Goal: Task Accomplishment & Management: Manage account settings

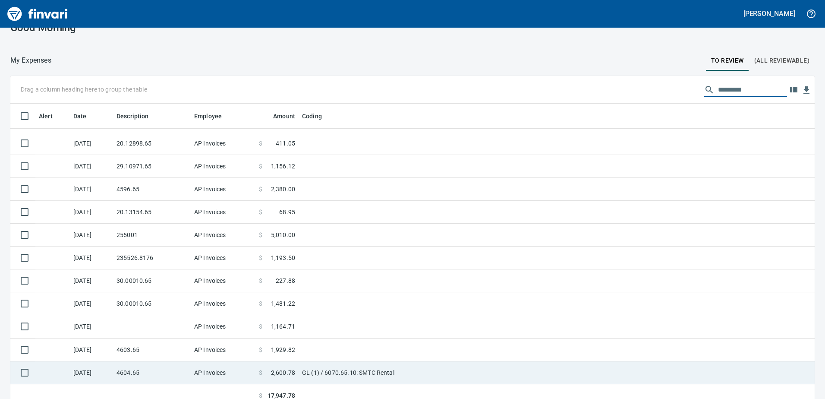
scroll to position [25, 0]
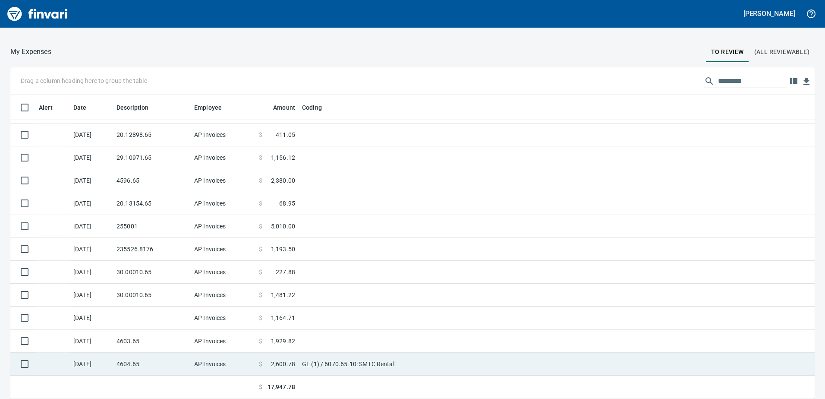
click at [208, 367] on td "AP Invoices" at bounding box center [223, 364] width 65 height 23
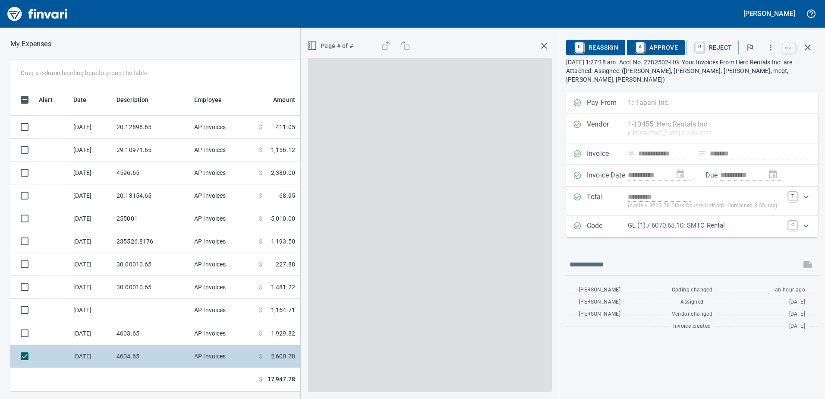
scroll to position [297, 576]
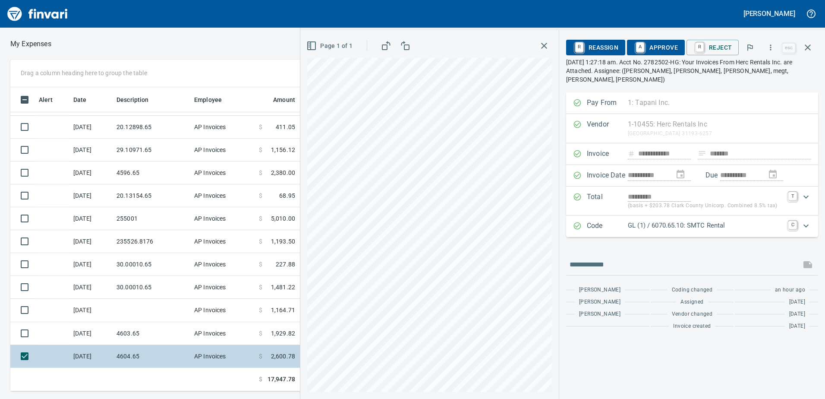
click at [147, 351] on td "4604.65" at bounding box center [152, 356] width 78 height 23
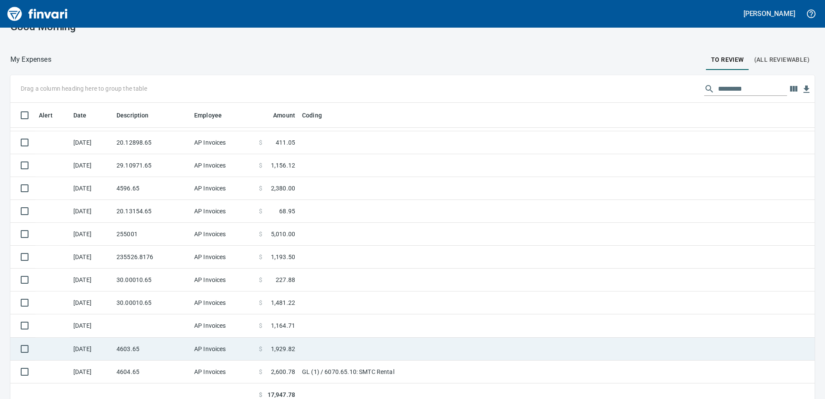
scroll to position [25, 0]
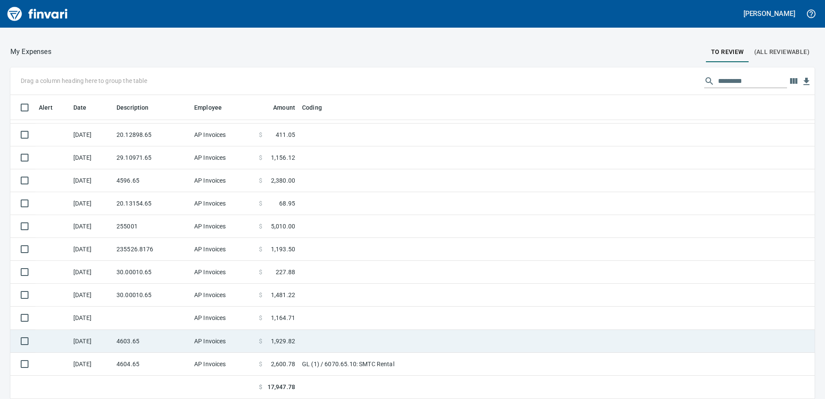
click at [165, 343] on td "4603.65" at bounding box center [152, 341] width 78 height 23
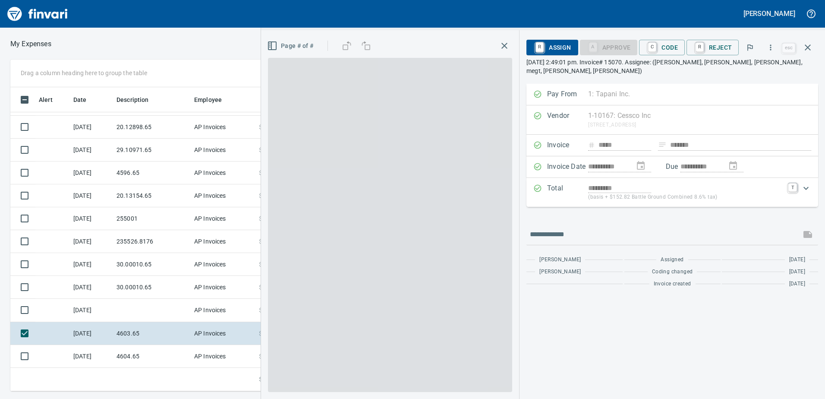
scroll to position [297, 576]
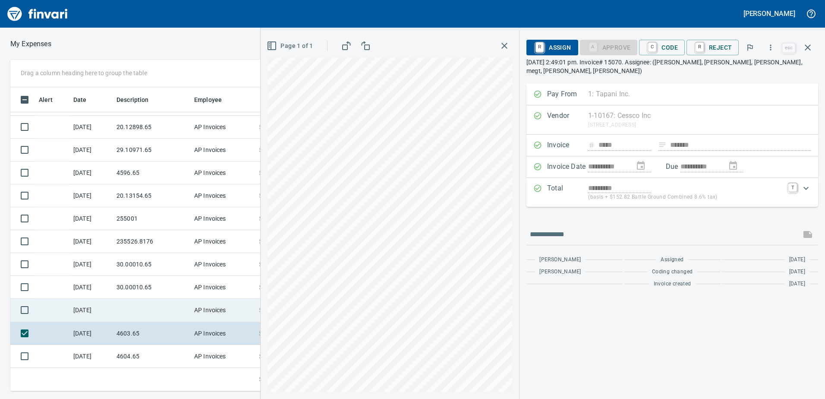
click at [155, 318] on td at bounding box center [152, 310] width 78 height 23
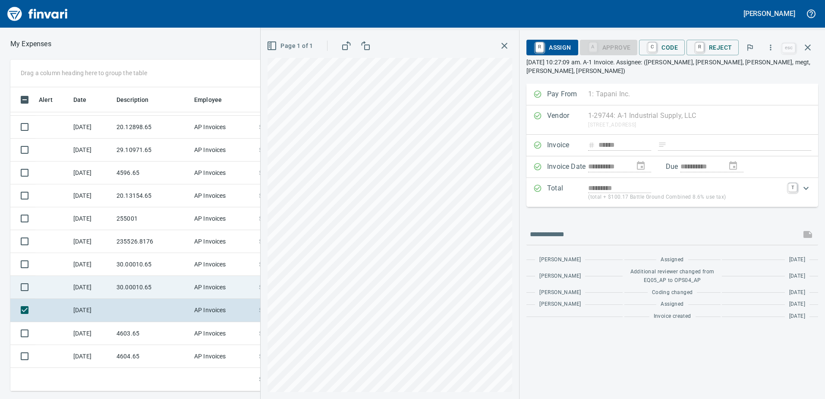
click at [148, 289] on td "30.00010.65" at bounding box center [152, 287] width 78 height 23
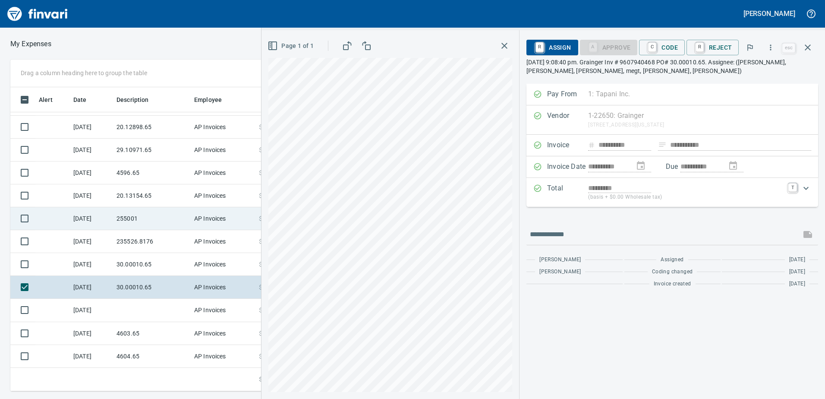
click at [140, 224] on td "255001" at bounding box center [152, 218] width 78 height 23
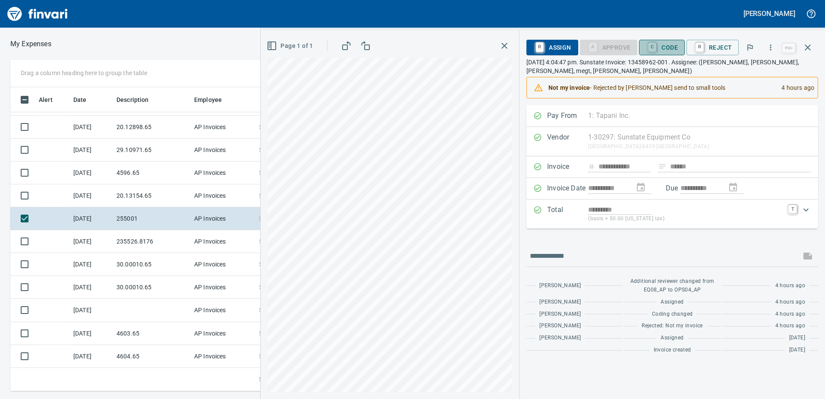
click at [673, 47] on span "C Code" at bounding box center [662, 47] width 32 height 15
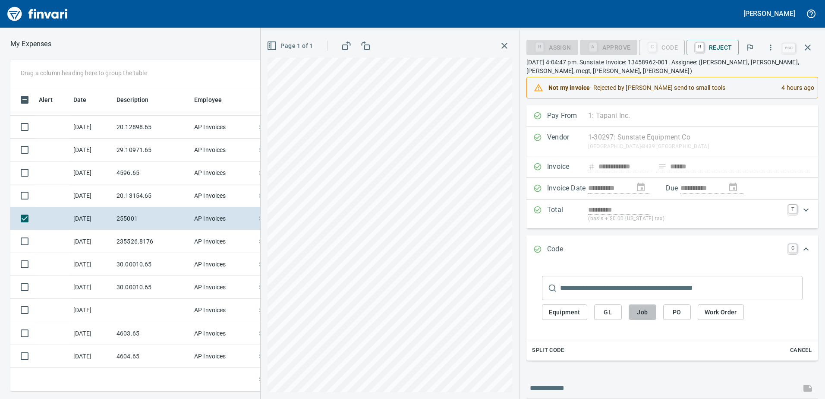
click at [645, 317] on span "Job" at bounding box center [643, 312] width 14 height 11
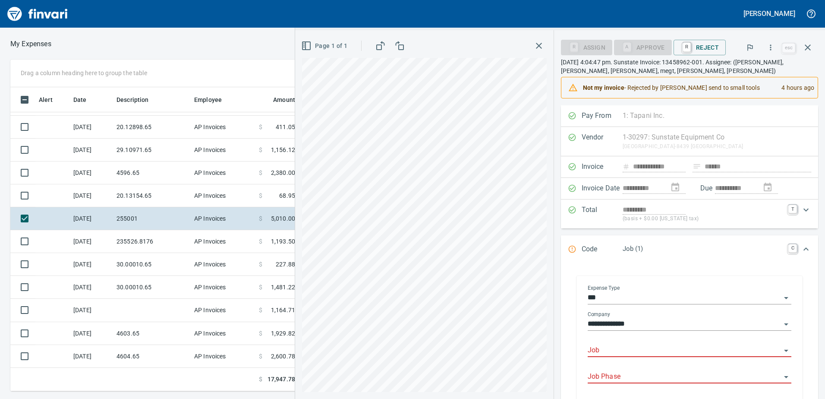
scroll to position [297, 576]
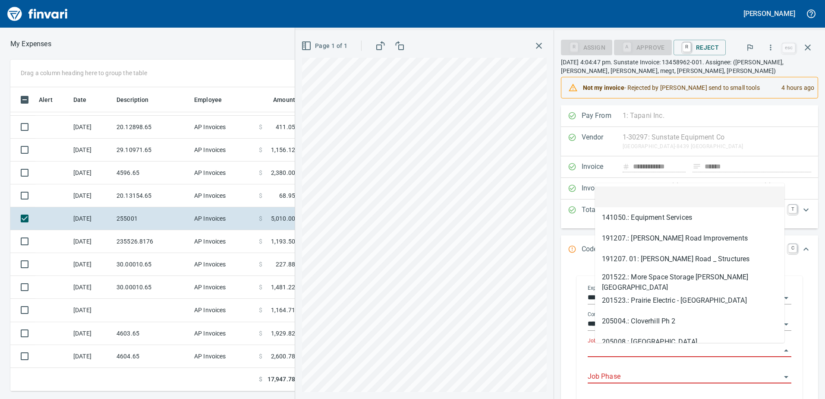
click at [633, 348] on input "Job" at bounding box center [684, 350] width 193 height 12
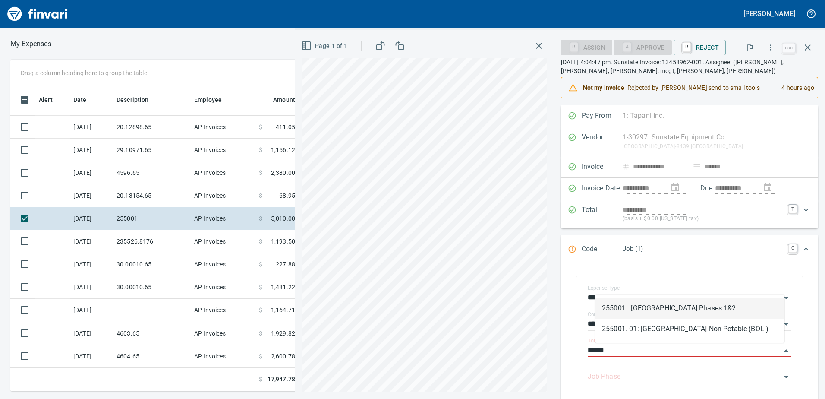
click at [687, 306] on li "255001.: [GEOGRAPHIC_DATA] Phases 1&2" at bounding box center [689, 308] width 189 height 21
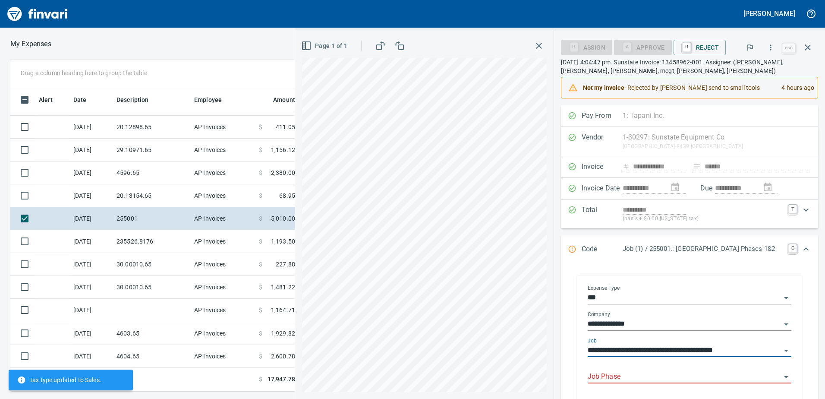
type input "**********"
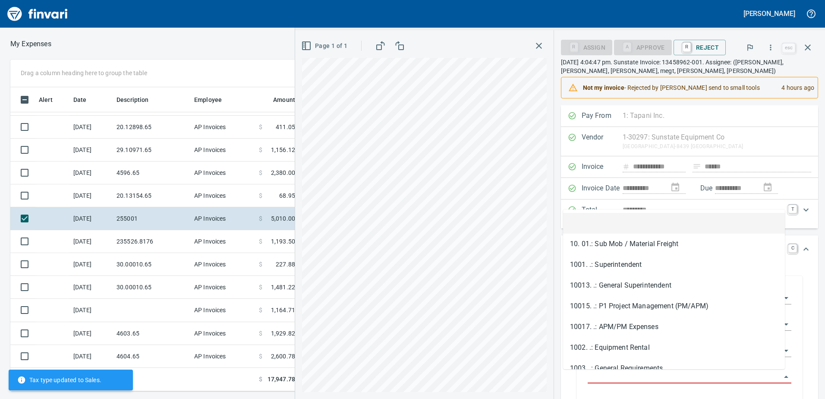
click at [654, 375] on input "Job Phase" at bounding box center [684, 377] width 193 height 12
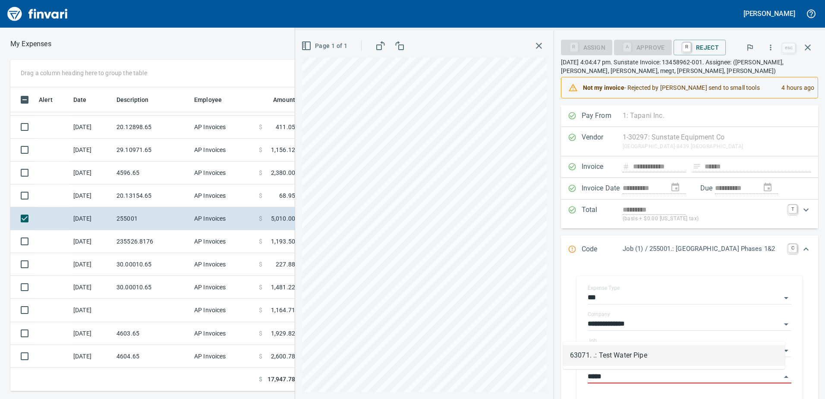
click at [700, 353] on li "63071. .: Test Water Pipe" at bounding box center [674, 355] width 222 height 21
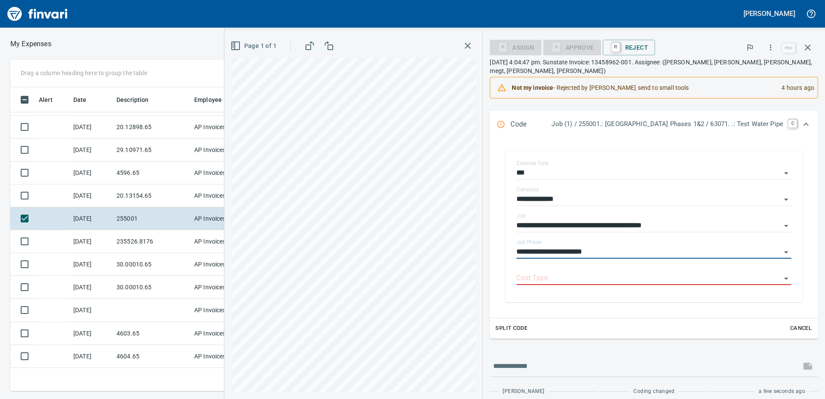
scroll to position [129, 0]
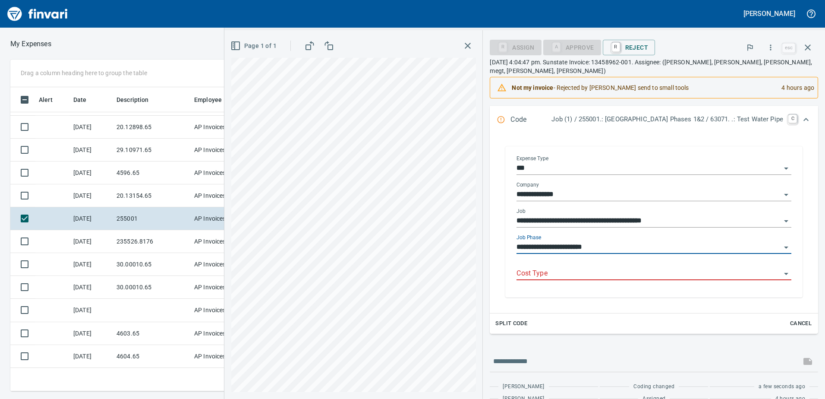
type input "**********"
click at [517, 268] on input "Cost Type" at bounding box center [649, 274] width 265 height 12
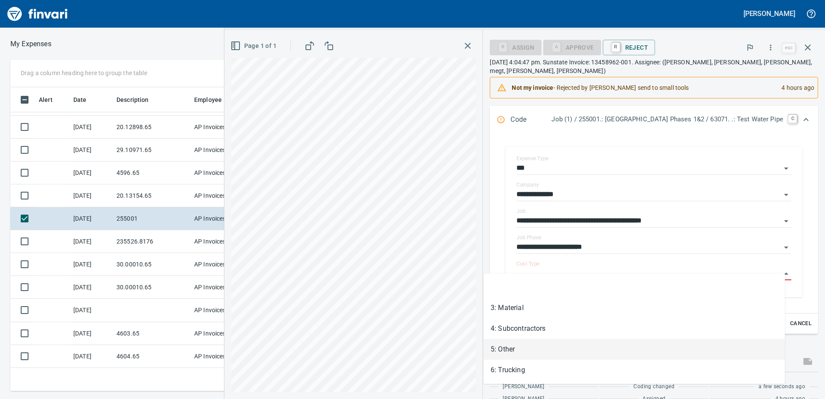
click at [518, 344] on li "5: Other" at bounding box center [634, 349] width 301 height 21
type input "********"
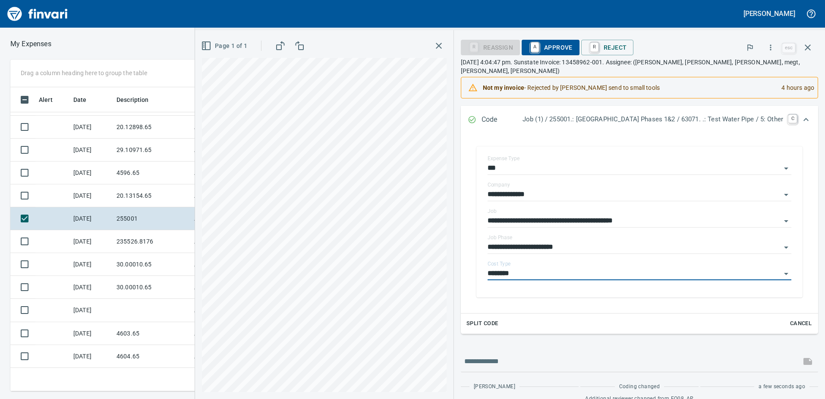
drag, startPoint x: 517, startPoint y: 44, endPoint x: 492, endPoint y: 106, distance: 66.3
click at [529, 46] on span "A Approve" at bounding box center [551, 47] width 44 height 15
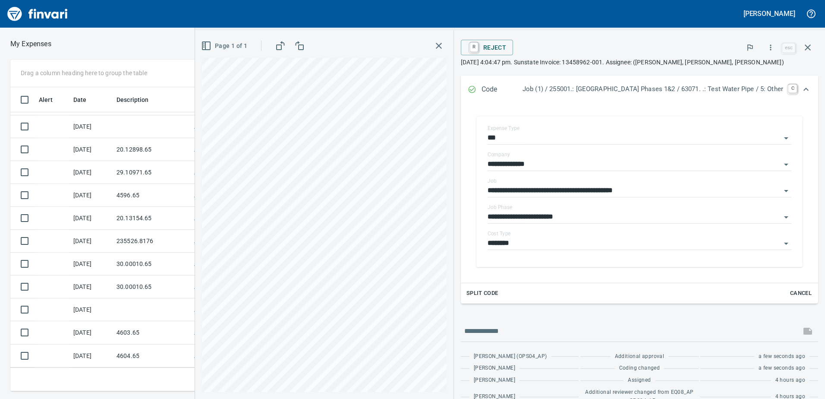
scroll to position [65, 0]
click at [809, 50] on icon "button" at bounding box center [808, 47] width 10 height 10
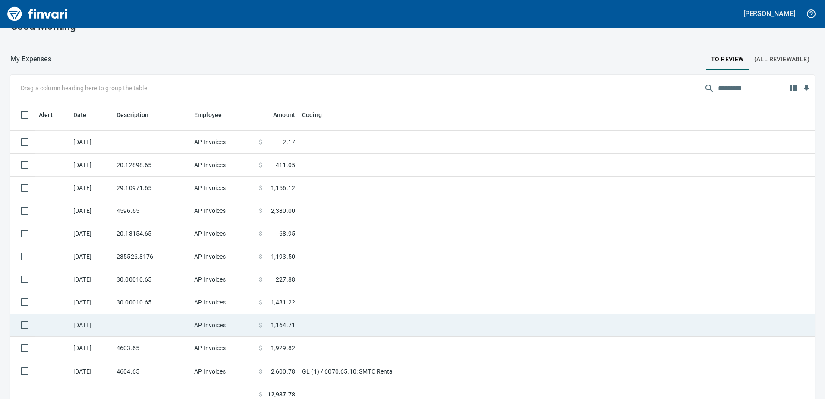
scroll to position [25, 0]
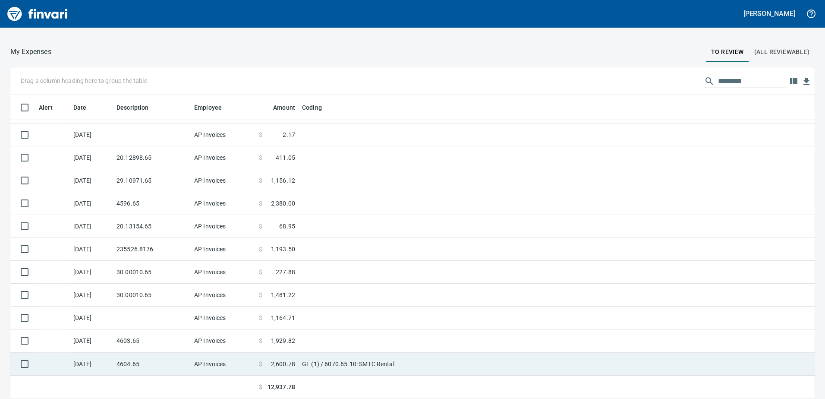
click at [228, 372] on td "AP Invoices" at bounding box center [223, 364] width 65 height 23
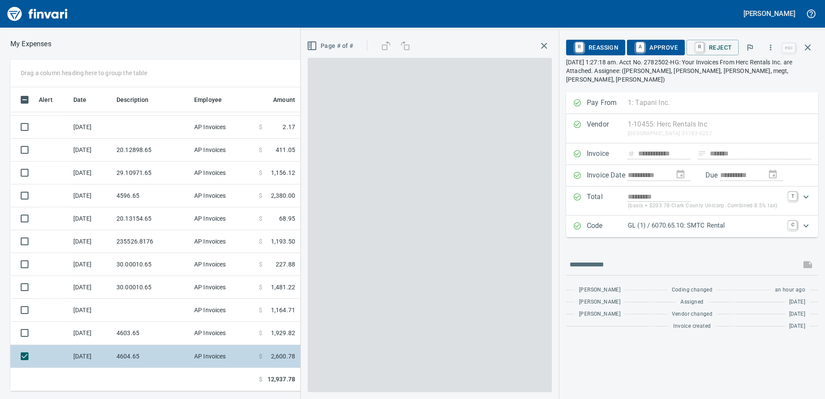
scroll to position [297, 576]
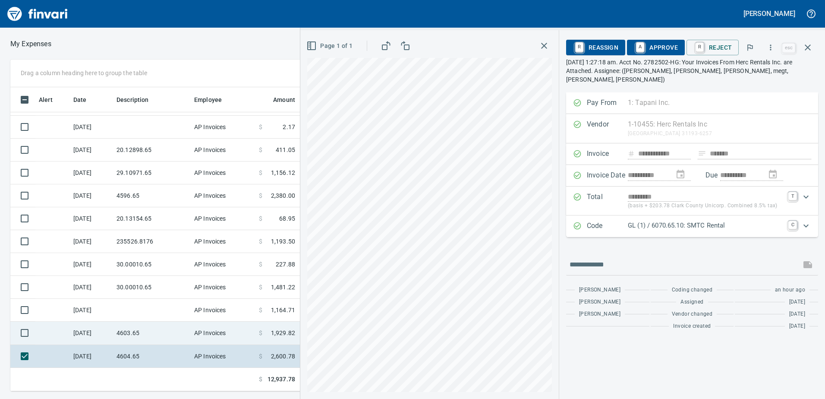
click at [92, 328] on td "[DATE]" at bounding box center [91, 333] width 43 height 23
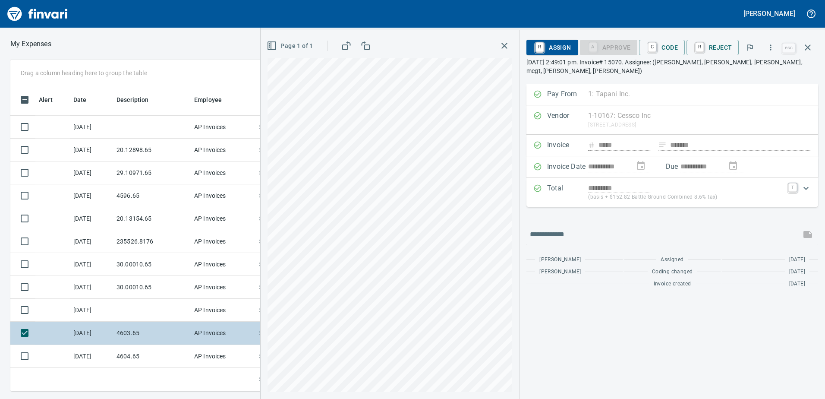
click at [111, 328] on div "Drag a column heading here to group the table Alert Date Description Employee A…" at bounding box center [412, 225] width 825 height 331
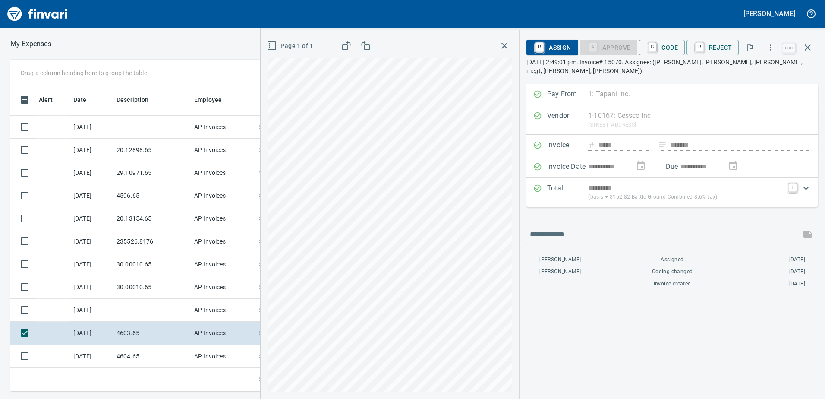
click at [673, 42] on span "C Code" at bounding box center [662, 47] width 32 height 15
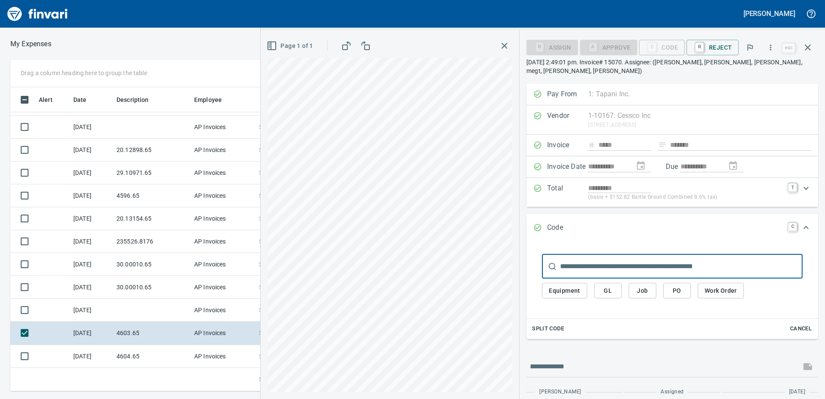
scroll to position [297, 576]
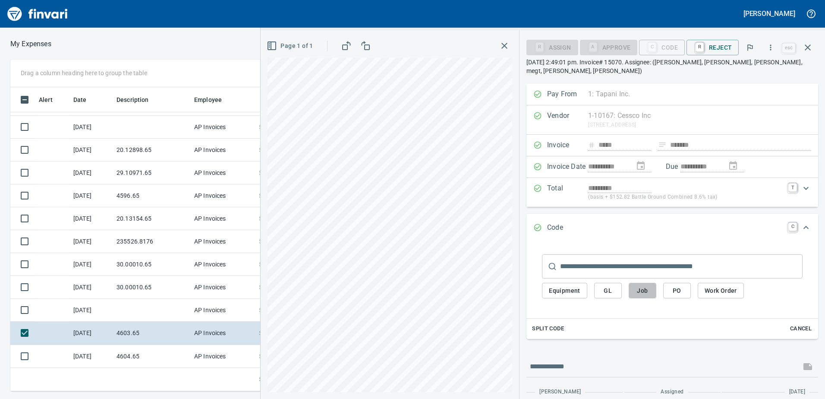
click at [653, 283] on button "Job" at bounding box center [643, 291] width 28 height 16
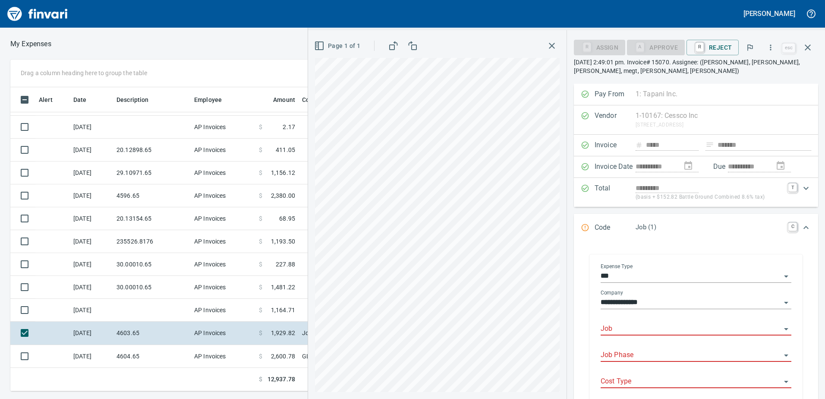
click at [614, 322] on div "Job" at bounding box center [696, 325] width 191 height 19
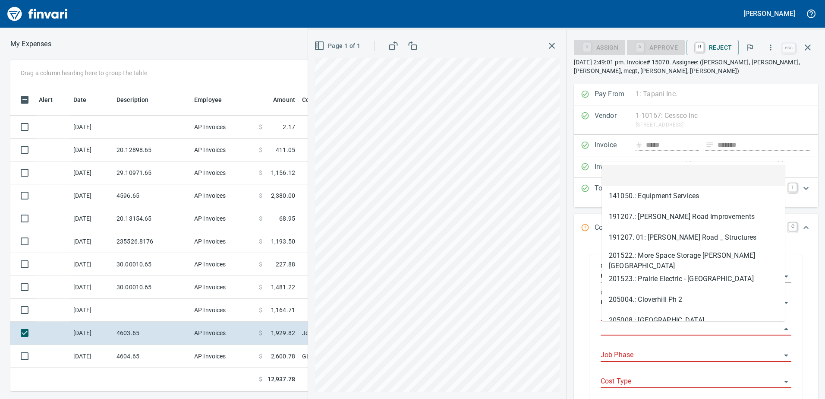
click at [615, 327] on input "Job" at bounding box center [691, 329] width 180 height 12
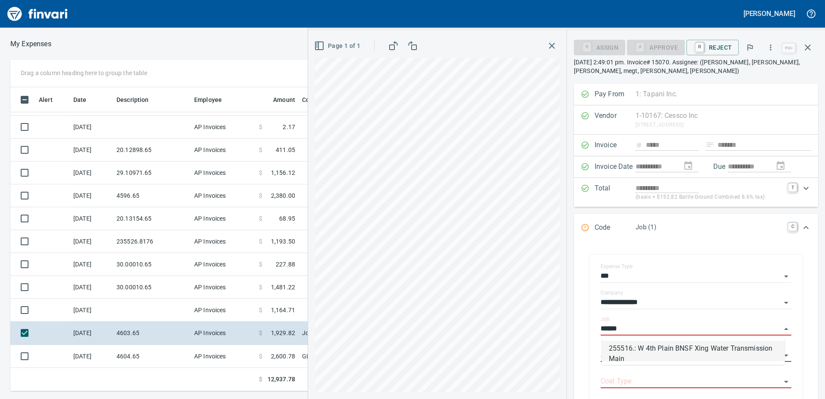
click at [635, 352] on li "255516.: W 4th Plain BNSF Xing Water Transmission Main" at bounding box center [693, 351] width 183 height 21
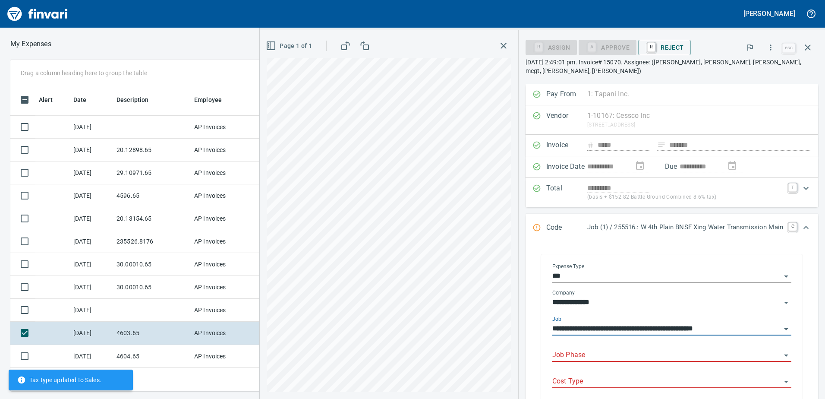
type input "**********"
click at [635, 353] on div "Job Phase" at bounding box center [671, 355] width 239 height 26
click at [629, 349] on input "Job Phase" at bounding box center [666, 355] width 229 height 12
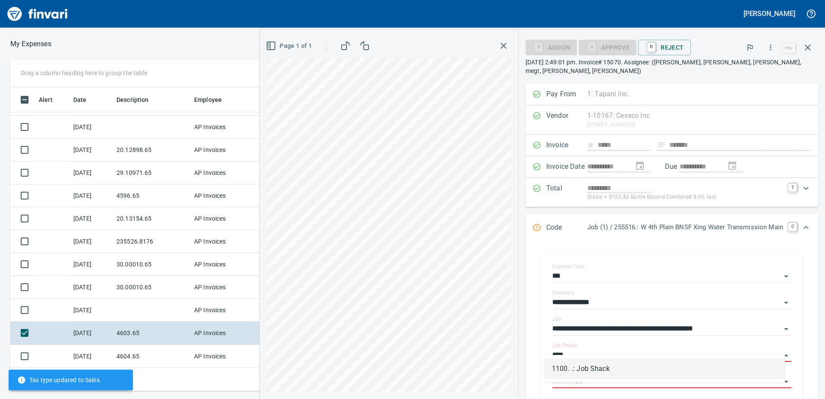
click at [619, 365] on li "1100. .: Job Shack" at bounding box center [665, 368] width 240 height 21
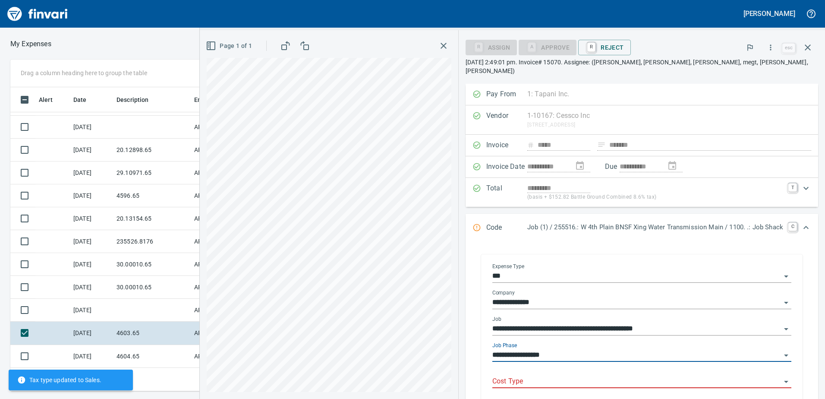
type input "**********"
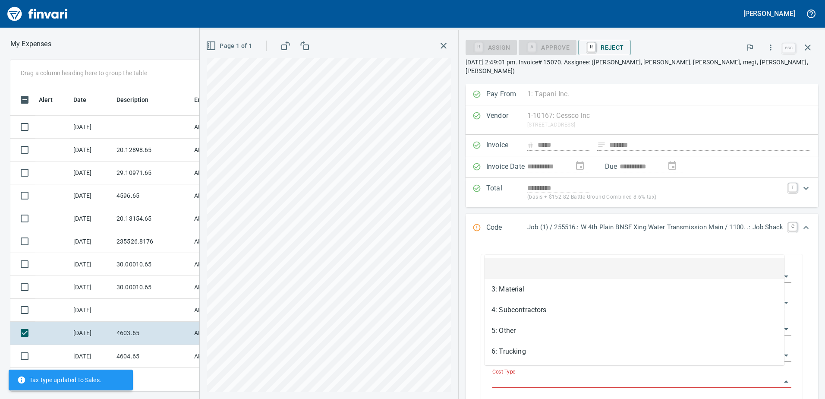
click at [604, 375] on input "Cost Type" at bounding box center [636, 381] width 289 height 12
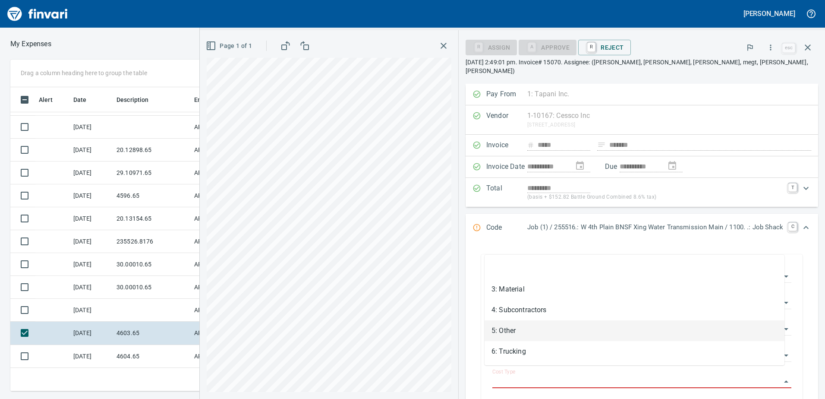
click at [537, 326] on li "5: Other" at bounding box center [635, 330] width 300 height 21
type input "********"
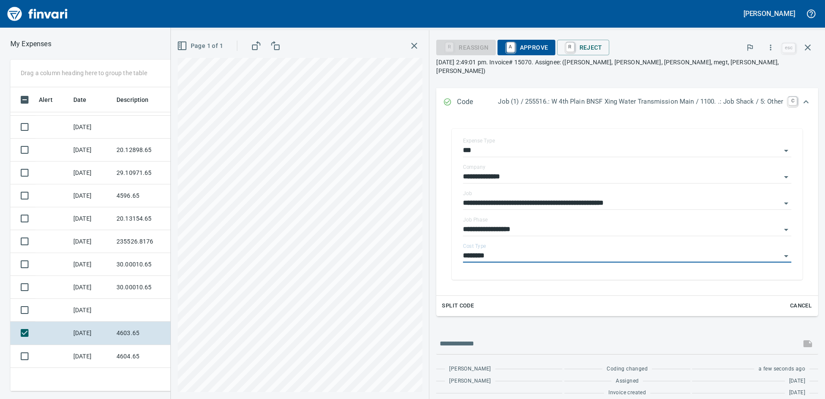
scroll to position [0, 0]
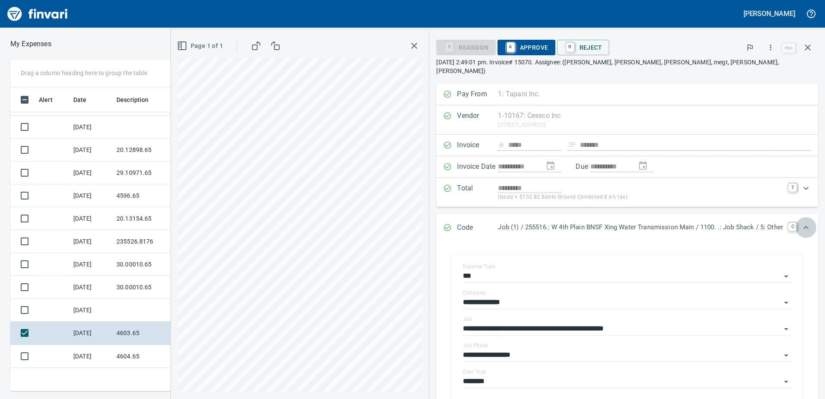
click at [800, 217] on div "Expand" at bounding box center [806, 227] width 21 height 21
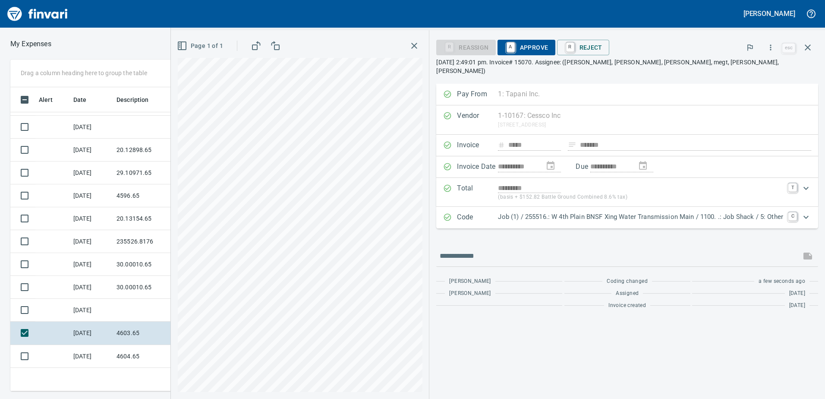
click at [539, 48] on span "A Approve" at bounding box center [527, 47] width 44 height 15
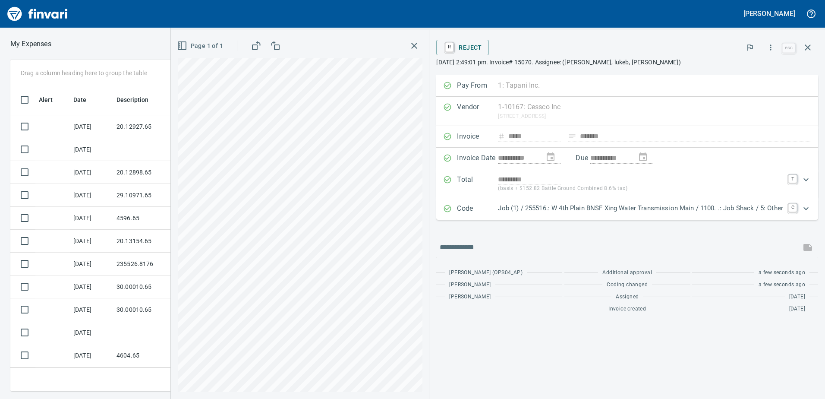
scroll to position [42, 0]
click at [808, 49] on icon "button" at bounding box center [808, 47] width 10 height 10
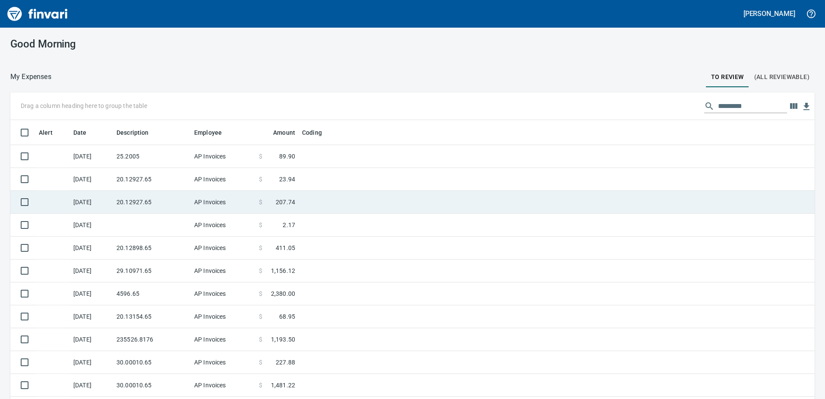
click at [135, 158] on td "25.2005" at bounding box center [152, 156] width 78 height 23
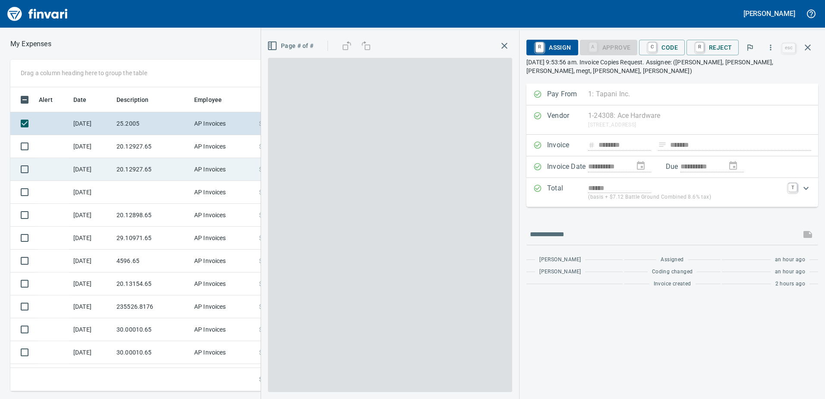
scroll to position [297, 576]
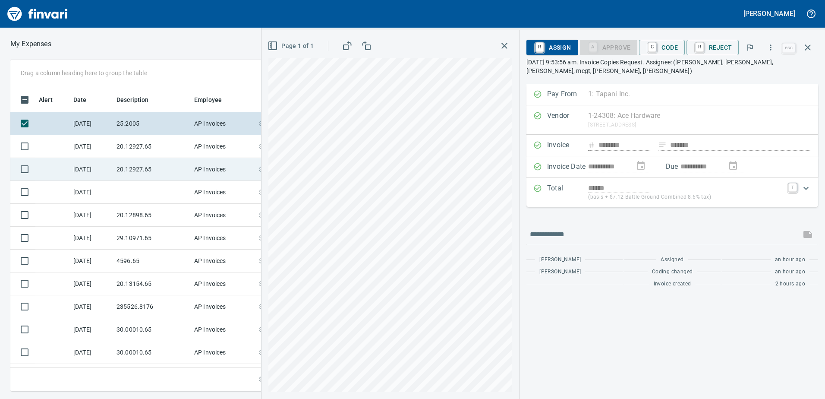
click at [135, 158] on td "20.12927.65" at bounding box center [152, 169] width 78 height 23
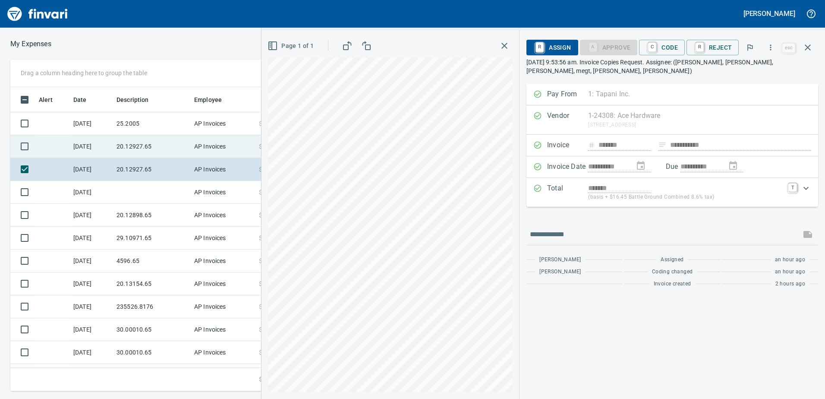
click at [129, 141] on td "20.12927.65" at bounding box center [152, 146] width 78 height 23
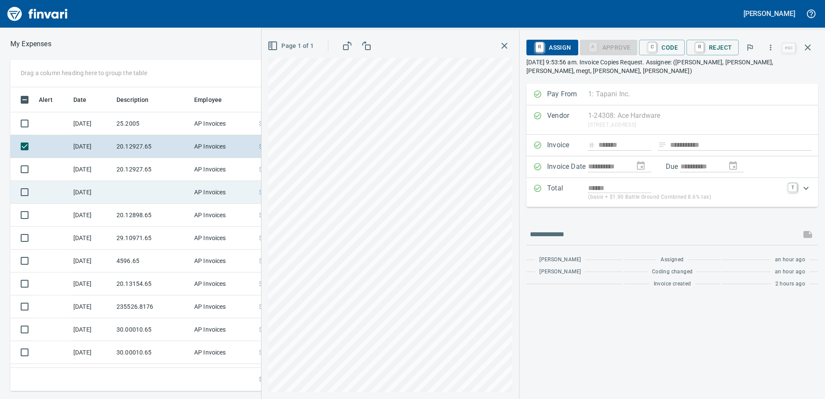
click at [134, 183] on td at bounding box center [152, 192] width 78 height 23
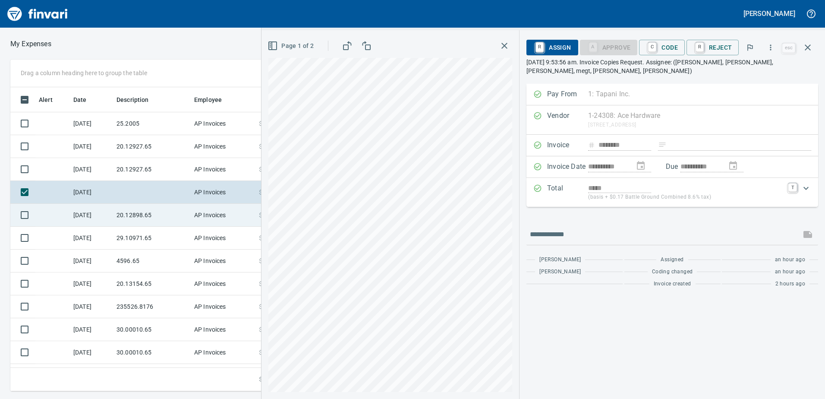
click at [148, 205] on td "20.12898.65" at bounding box center [152, 215] width 78 height 23
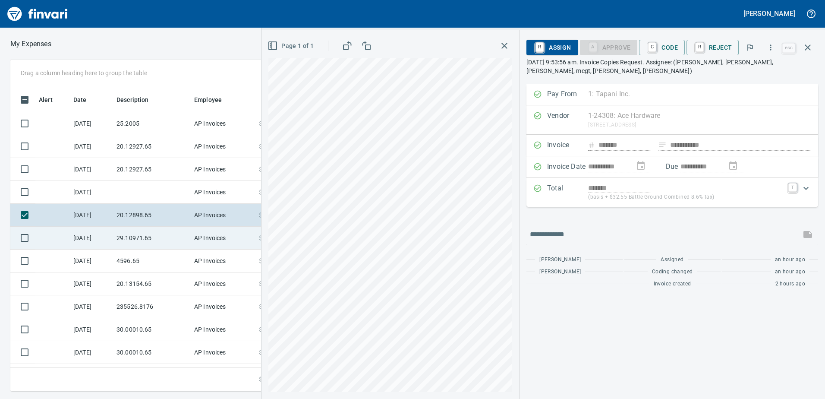
click at [142, 233] on td "29.10971.65" at bounding box center [152, 238] width 78 height 23
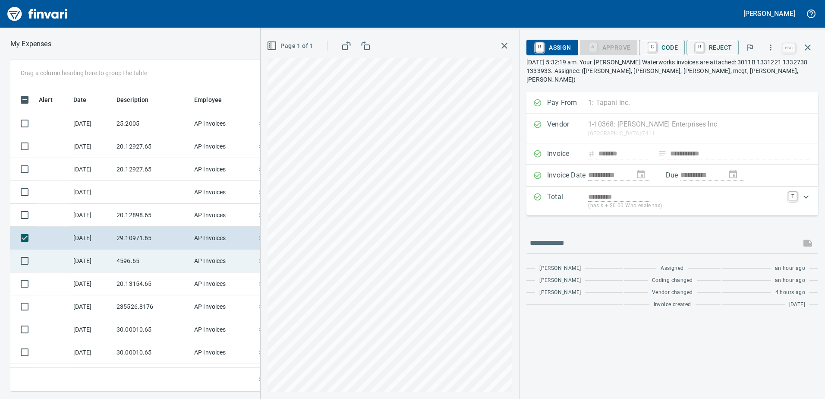
click at [163, 266] on td "4596.65" at bounding box center [152, 260] width 78 height 23
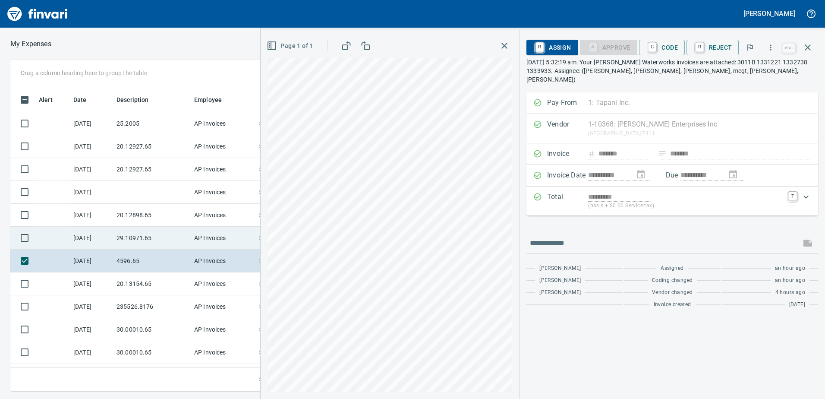
click at [257, 246] on div "Drag a column heading here to group the table Alert Date Description Employee A…" at bounding box center [412, 225] width 825 height 331
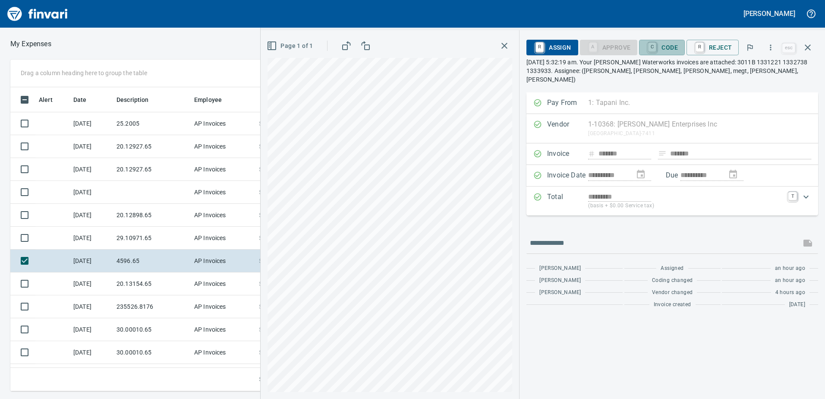
click at [677, 40] on button "C Code" at bounding box center [662, 48] width 46 height 16
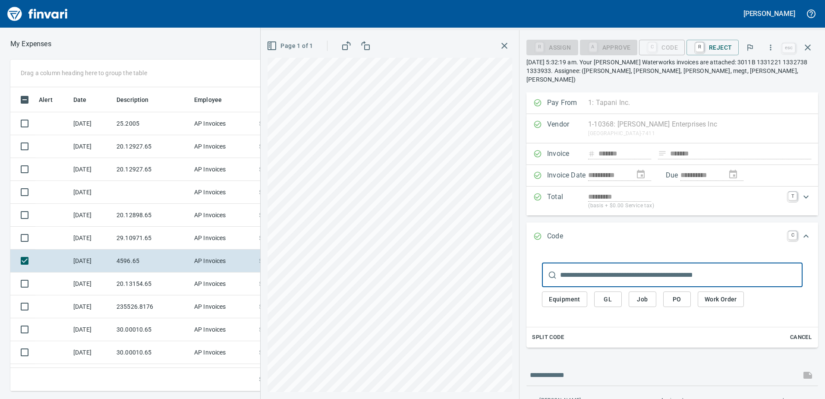
click at [640, 295] on span "Job" at bounding box center [643, 299] width 14 height 11
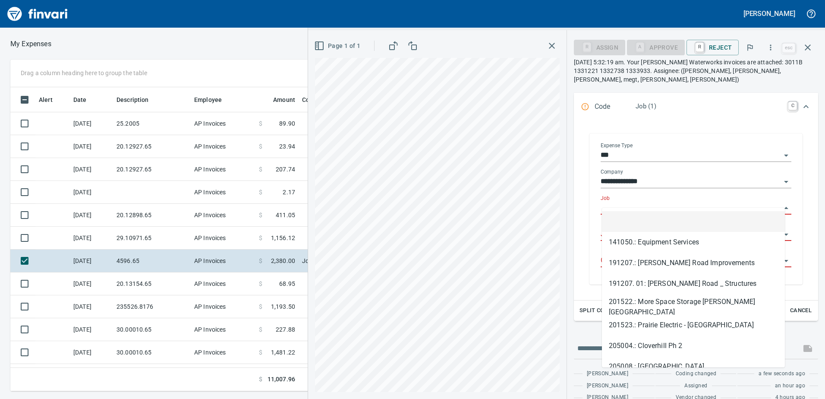
scroll to position [297, 576]
click at [616, 202] on input "Job" at bounding box center [691, 208] width 180 height 12
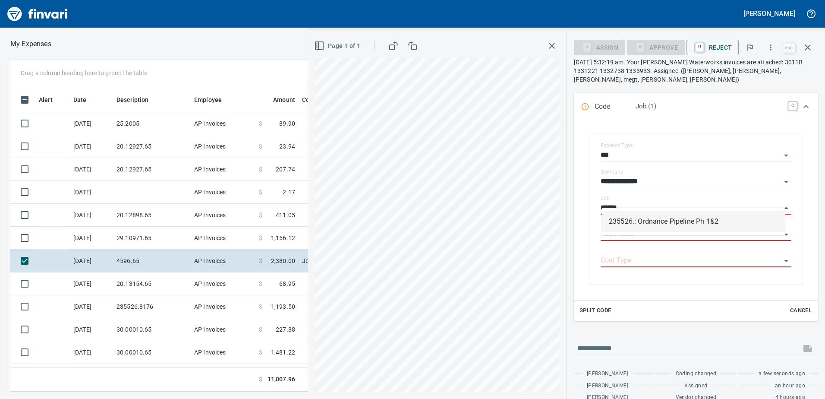
click at [638, 213] on li "235526.: Ordnance Pipeline Ph 1&2" at bounding box center [693, 221] width 183 height 21
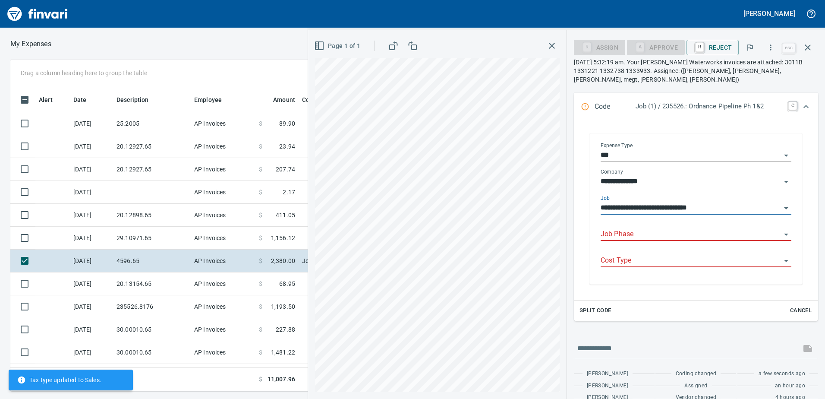
type input "**********"
drag, startPoint x: 628, startPoint y: 232, endPoint x: 625, endPoint y: 228, distance: 4.7
click at [628, 231] on div "Job Phase" at bounding box center [696, 234] width 191 height 26
click at [622, 228] on input "Job Phase" at bounding box center [691, 234] width 180 height 12
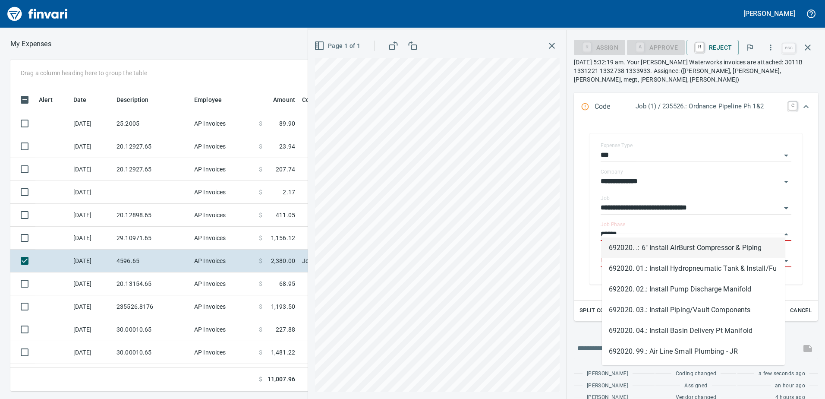
click at [661, 243] on li "692020. .: 6" Install AirBurst Compressor & Piping" at bounding box center [693, 247] width 183 height 21
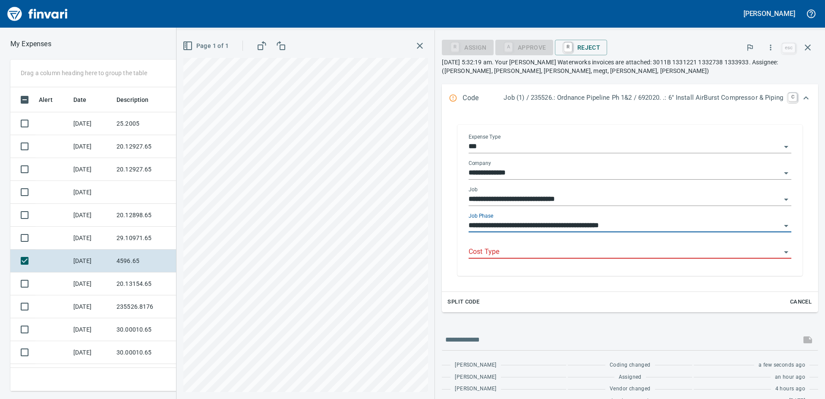
type input "**********"
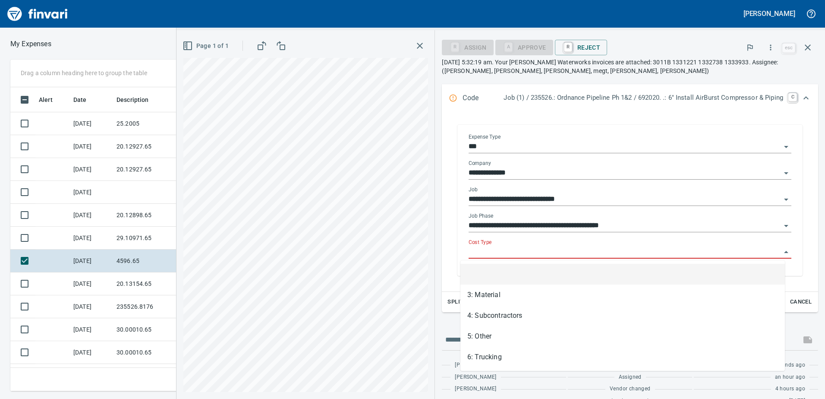
click at [599, 251] on input "Cost Type" at bounding box center [625, 252] width 312 height 12
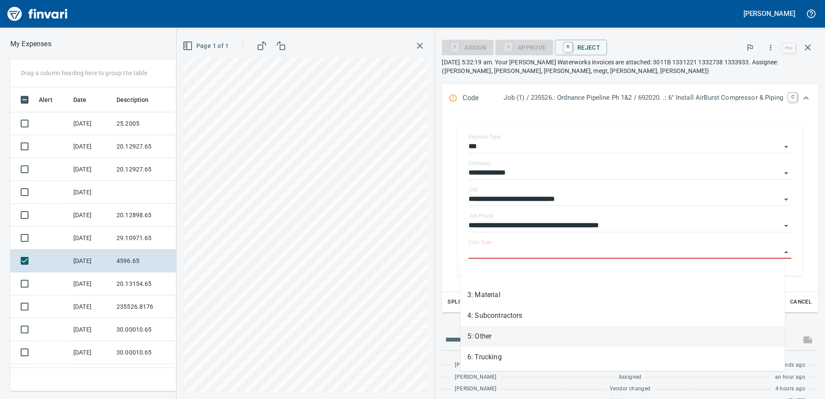
drag, startPoint x: 505, startPoint y: 342, endPoint x: 509, endPoint y: 372, distance: 30.0
click at [505, 340] on li "5: Other" at bounding box center [623, 336] width 325 height 21
type input "********"
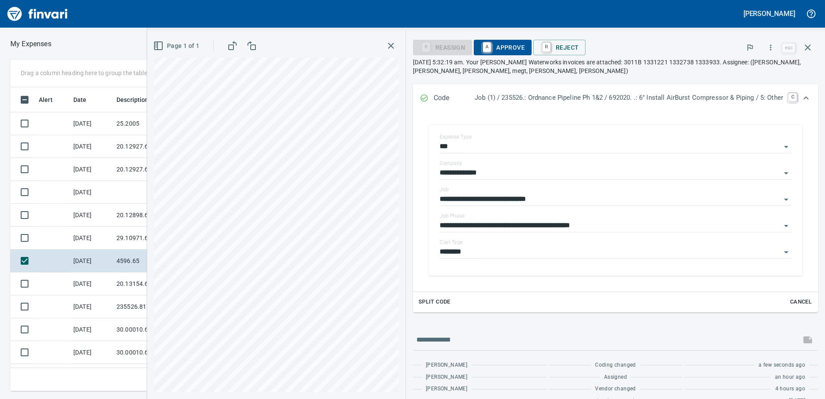
click at [800, 92] on div "Expand" at bounding box center [806, 98] width 21 height 21
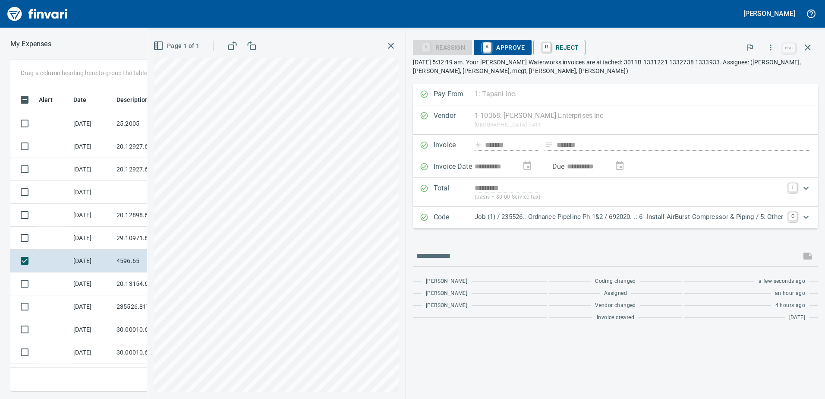
scroll to position [0, 0]
click at [520, 47] on span "A Approve" at bounding box center [503, 47] width 44 height 15
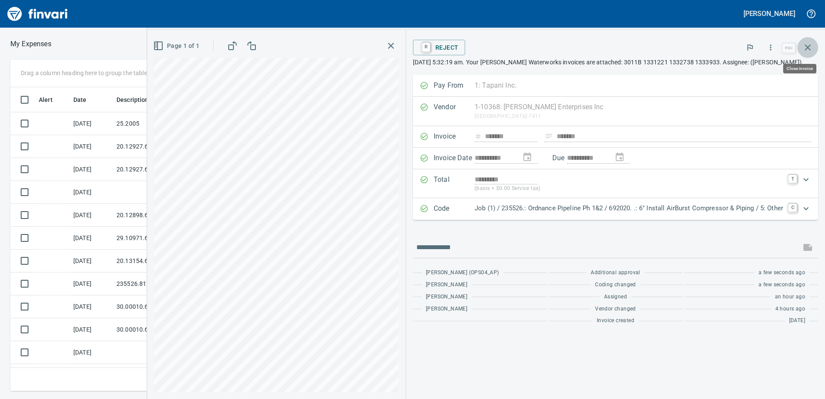
drag, startPoint x: 815, startPoint y: 46, endPoint x: 807, endPoint y: 71, distance: 25.9
click at [815, 47] on button "button" at bounding box center [808, 47] width 21 height 21
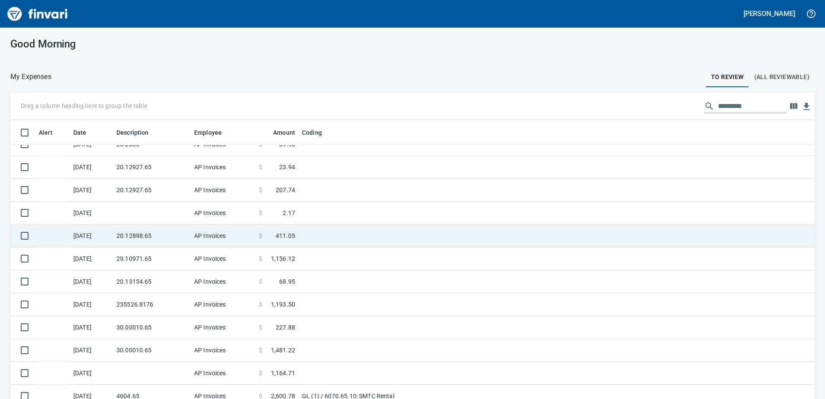
scroll to position [19, 0]
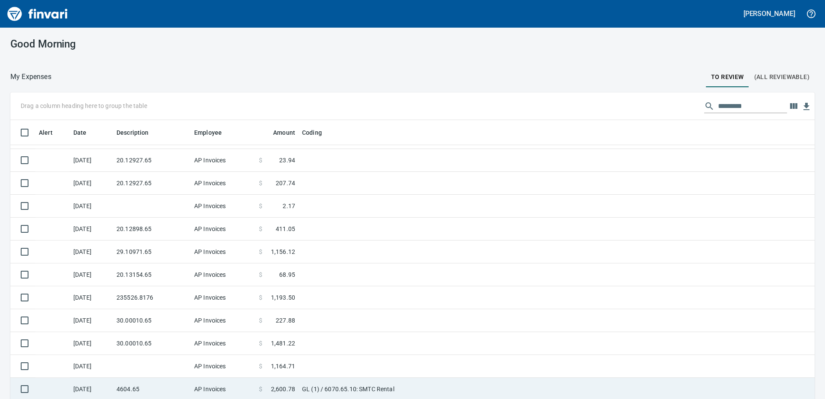
click at [202, 386] on td "AP Invoices" at bounding box center [223, 389] width 65 height 23
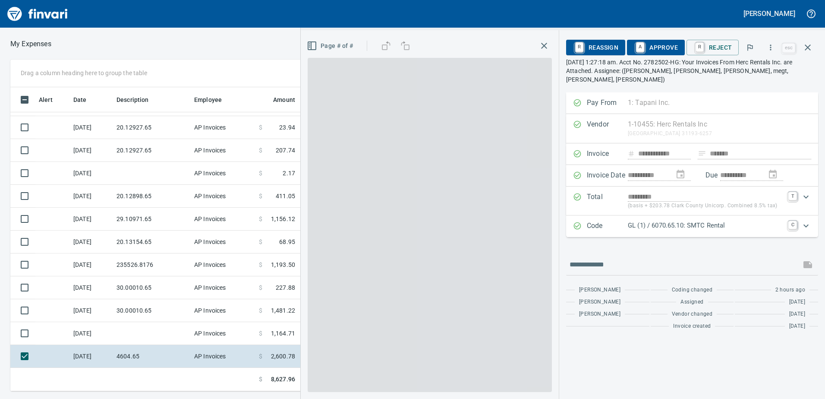
scroll to position [297, 576]
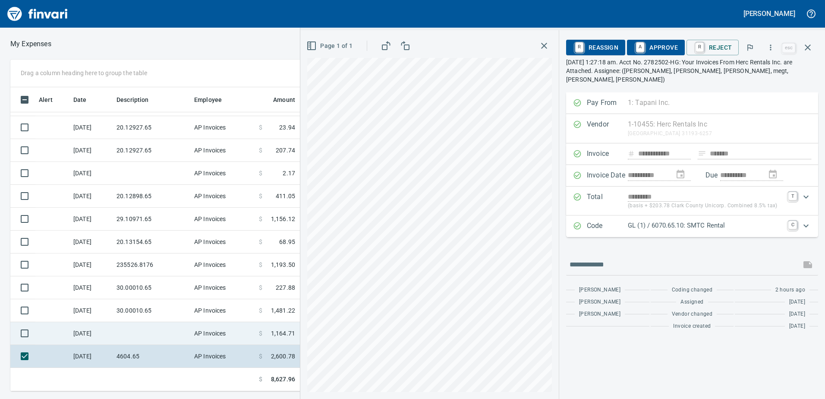
click at [133, 334] on td at bounding box center [152, 333] width 78 height 23
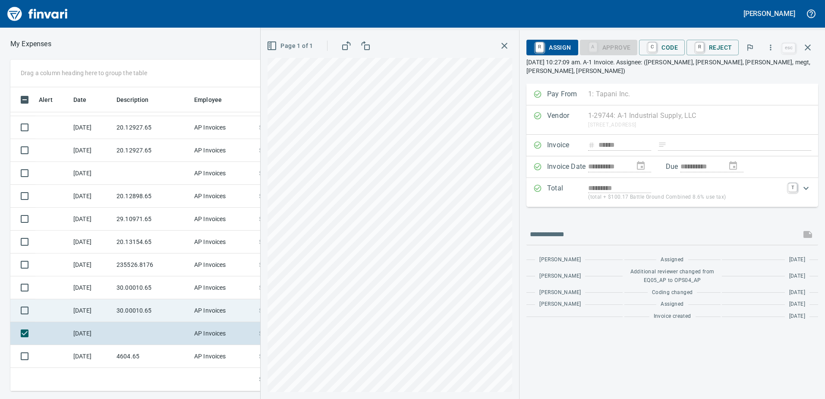
click at [145, 310] on td "30.00010.65" at bounding box center [152, 310] width 78 height 23
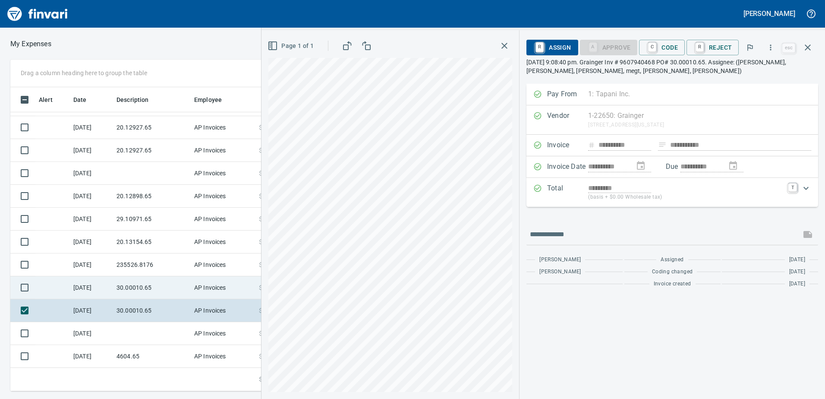
click at [153, 285] on td "30.00010.65" at bounding box center [152, 287] width 78 height 23
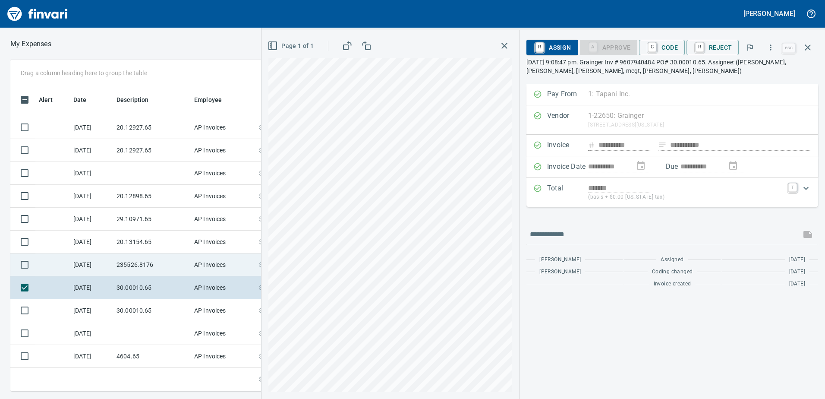
click at [139, 263] on td "235526.8176" at bounding box center [152, 264] width 78 height 23
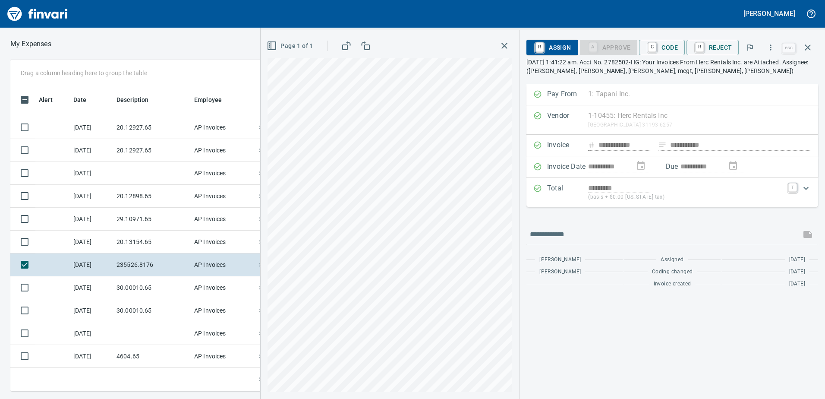
click at [521, 249] on div "**********" at bounding box center [543, 214] width 565 height 369
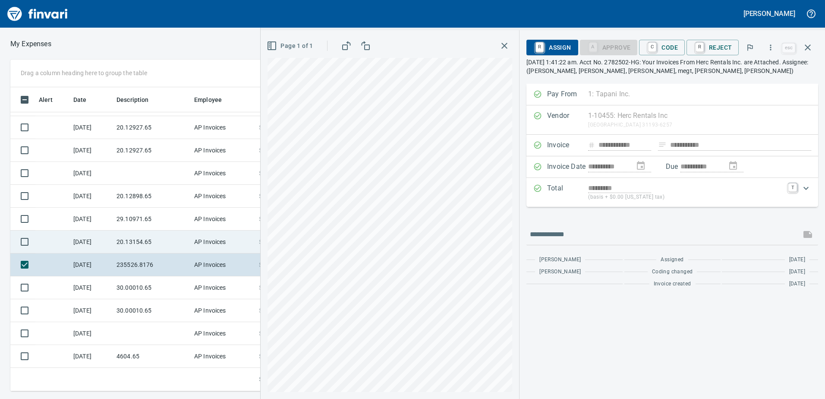
click at [41, 270] on td at bounding box center [52, 264] width 35 height 23
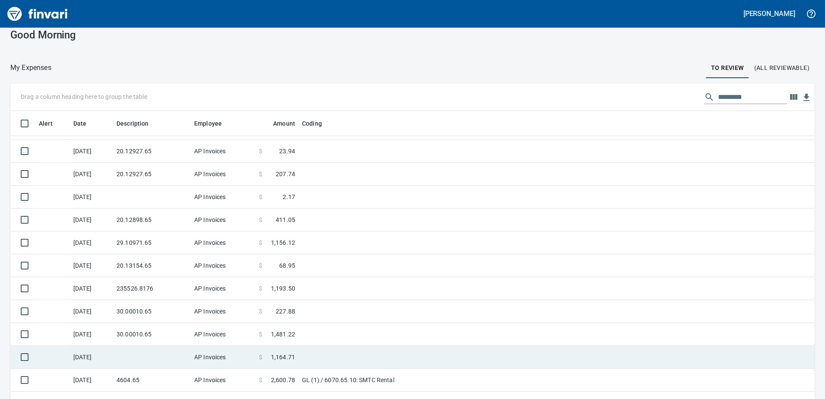
scroll to position [25, 0]
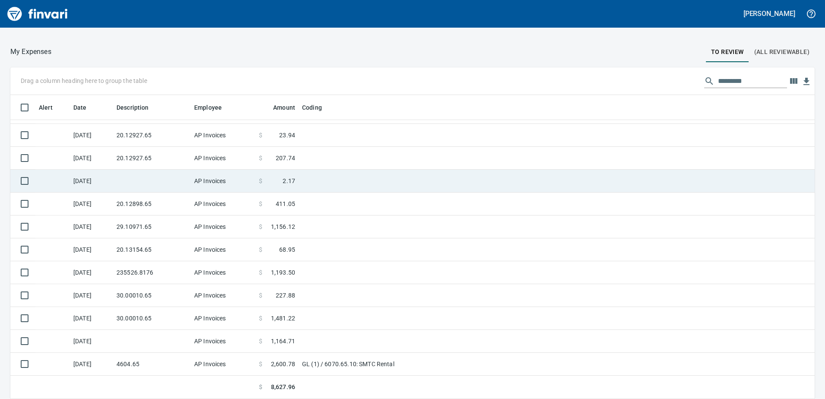
click at [116, 187] on td at bounding box center [152, 181] width 78 height 23
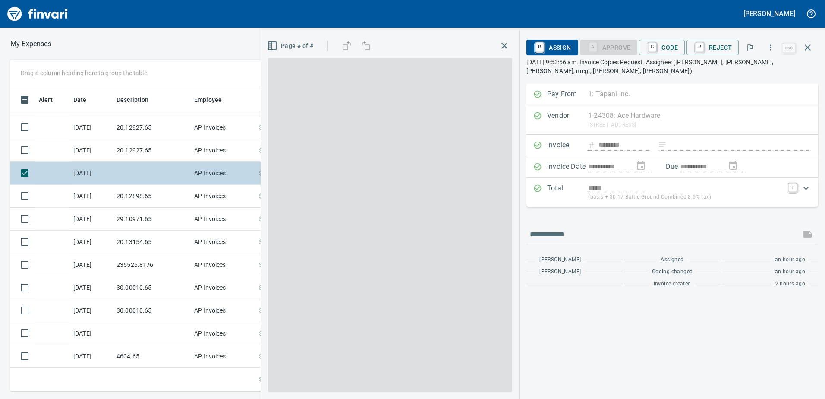
scroll to position [297, 576]
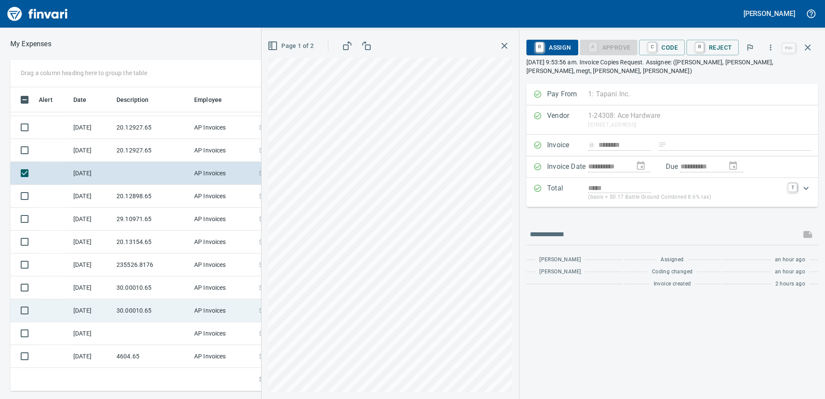
click at [134, 308] on td "30.00010.65" at bounding box center [152, 310] width 78 height 23
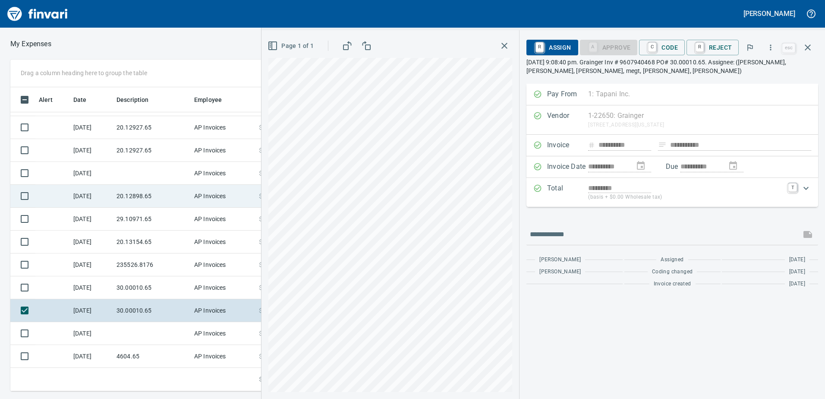
click at [137, 202] on td "20.12898.65" at bounding box center [152, 196] width 78 height 23
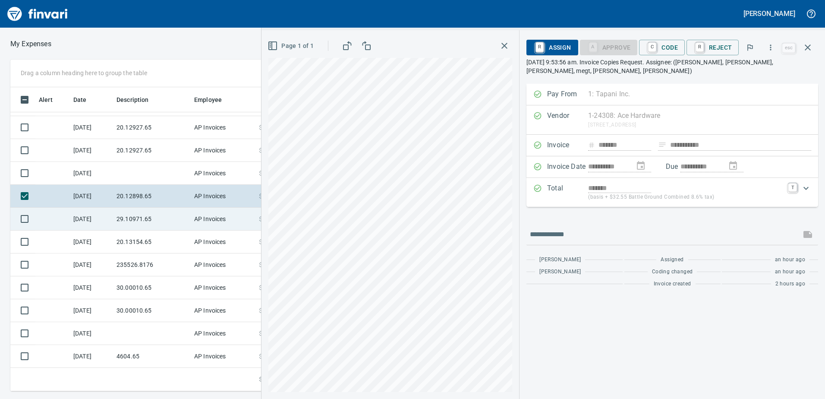
click at [140, 215] on td "29.10971.65" at bounding box center [152, 219] width 78 height 23
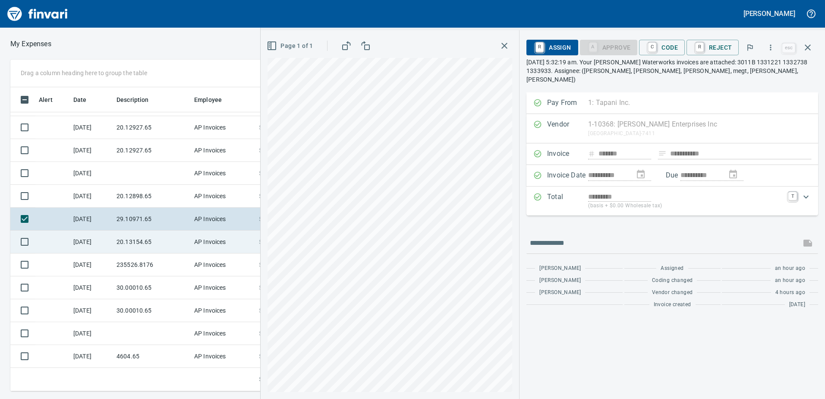
click at [137, 238] on td "20.13154.65" at bounding box center [152, 241] width 78 height 23
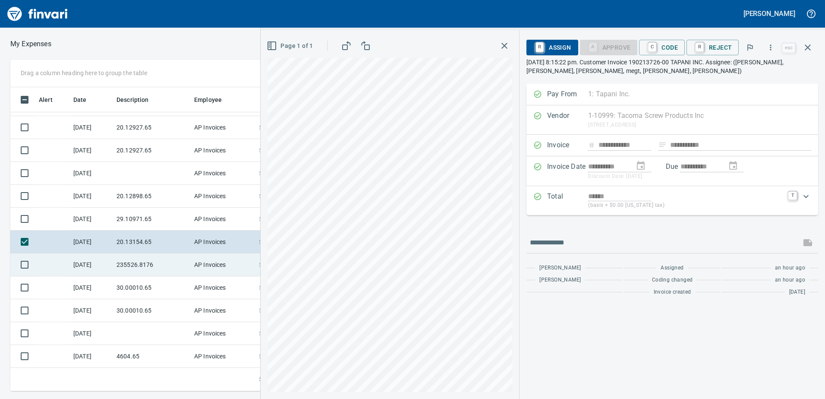
click at [129, 259] on td "235526.8176" at bounding box center [152, 264] width 78 height 23
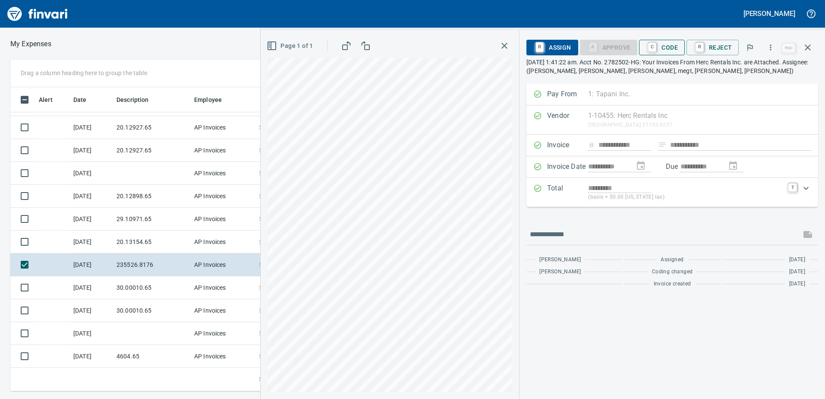
click at [668, 44] on span "C Code" at bounding box center [662, 47] width 32 height 15
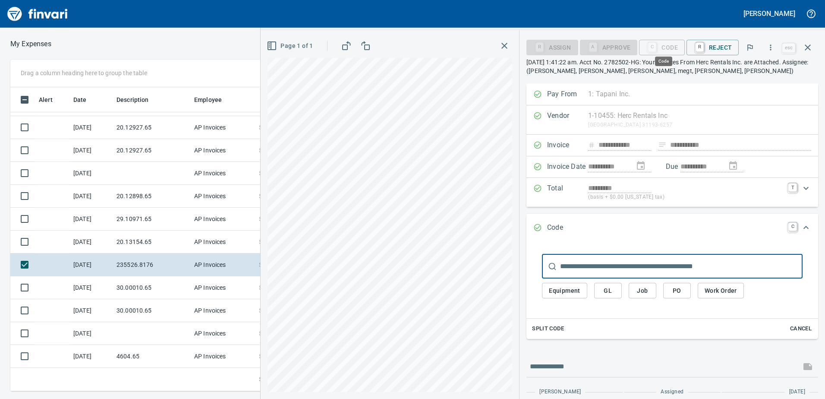
scroll to position [297, 576]
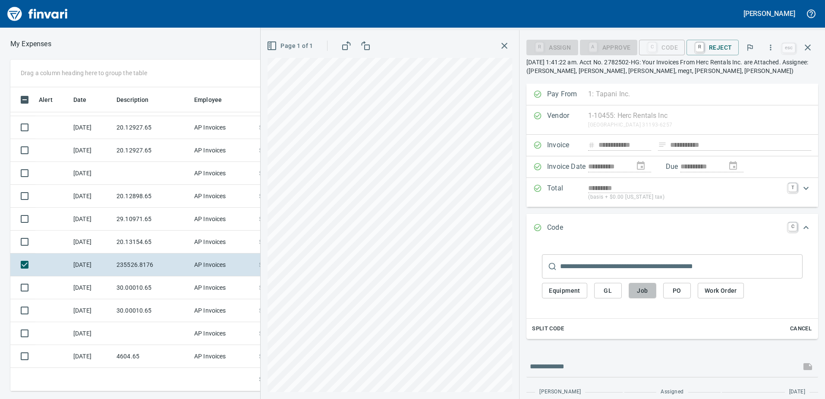
click at [646, 292] on span "Job" at bounding box center [643, 290] width 14 height 11
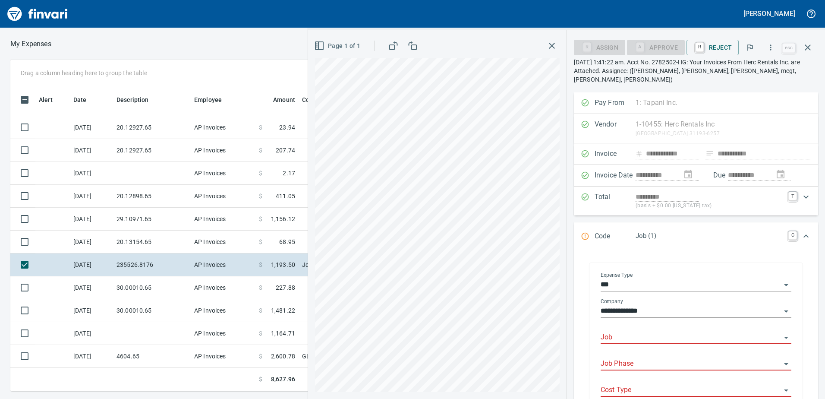
click at [609, 325] on div "Job" at bounding box center [696, 334] width 191 height 19
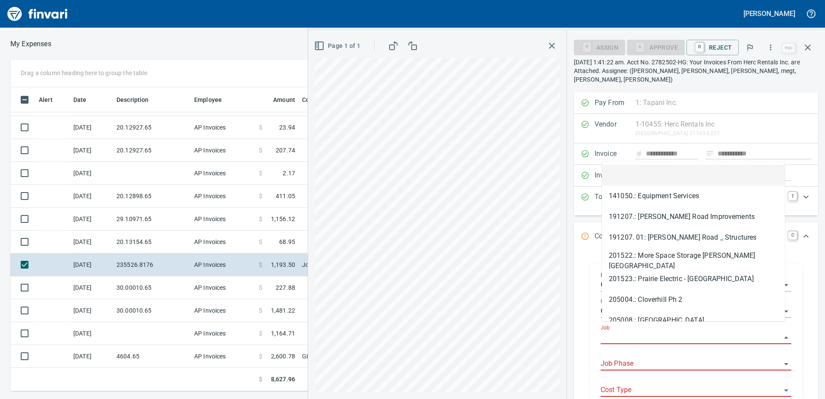
click at [615, 331] on input "Job" at bounding box center [691, 337] width 180 height 12
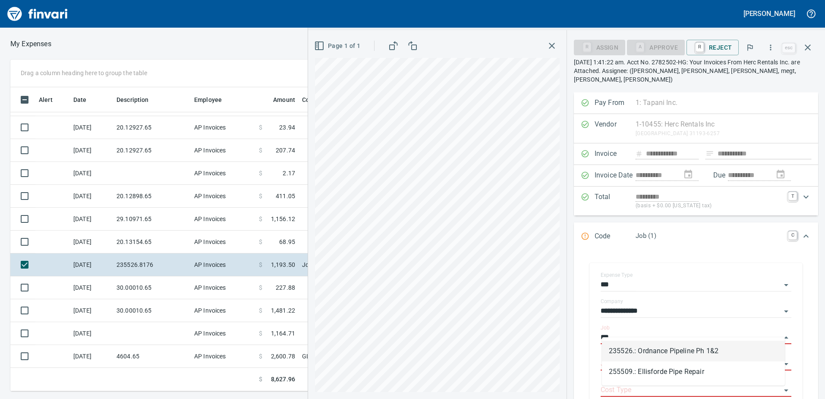
click at [629, 356] on li "235526.: Ordnance Pipeline Ph 1&2" at bounding box center [693, 351] width 183 height 21
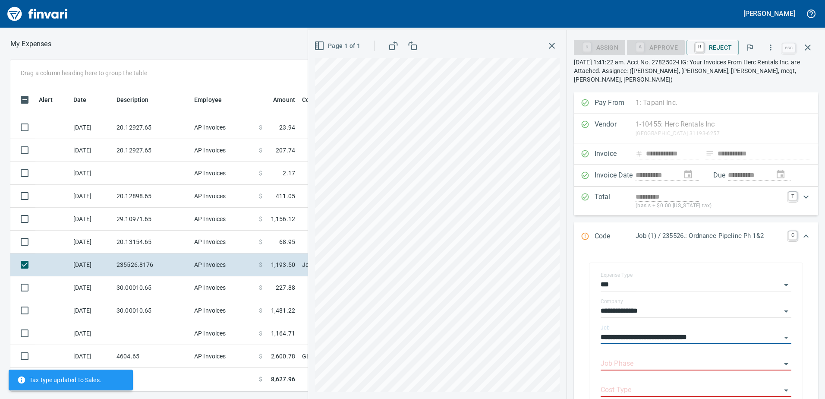
type input "**********"
click at [629, 358] on input "Job Phase" at bounding box center [691, 364] width 180 height 12
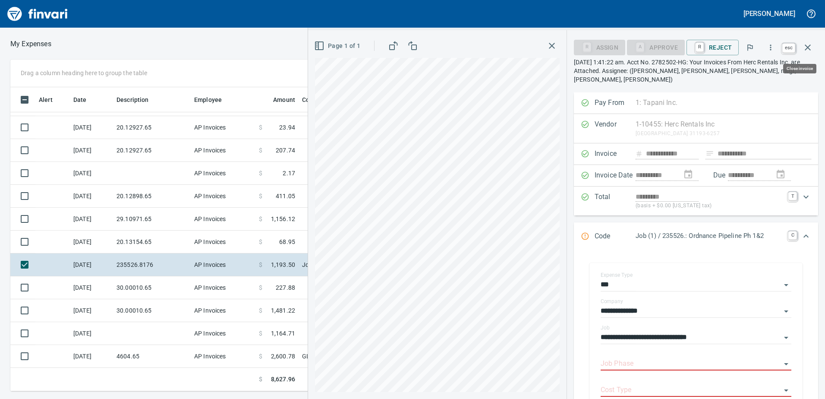
drag, startPoint x: 811, startPoint y: 44, endPoint x: 760, endPoint y: 82, distance: 63.3
click at [808, 45] on icon "button" at bounding box center [808, 47] width 10 height 10
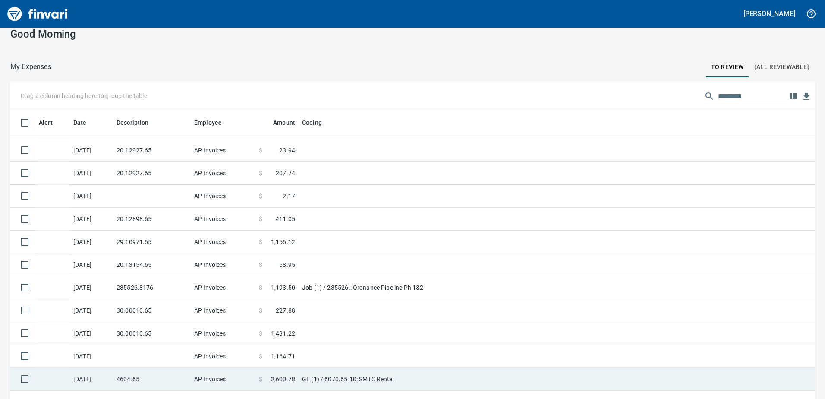
scroll to position [25, 0]
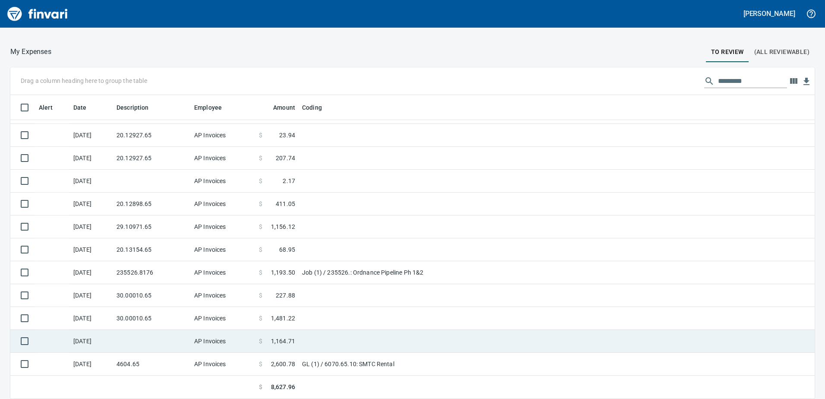
click at [218, 342] on td "AP Invoices" at bounding box center [223, 341] width 65 height 23
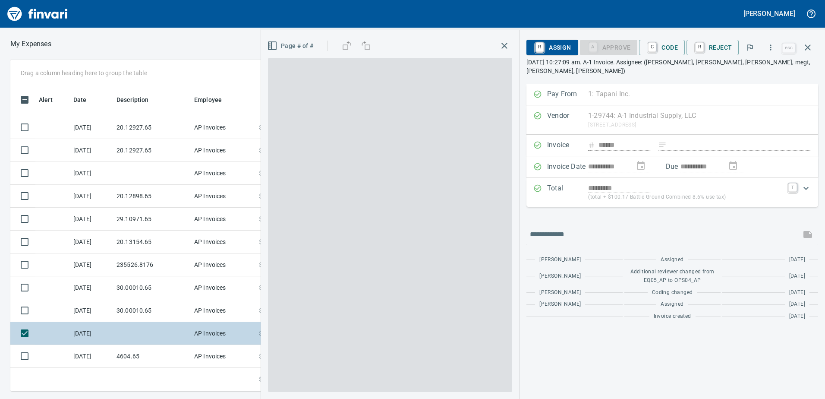
scroll to position [297, 576]
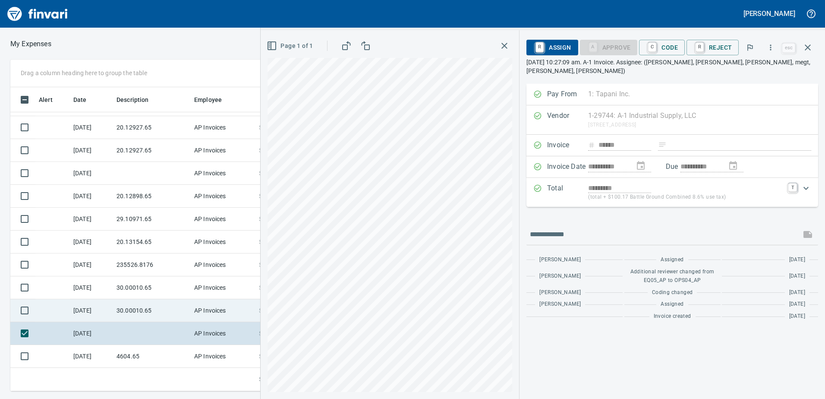
click at [176, 314] on td "30.00010.65" at bounding box center [152, 310] width 78 height 23
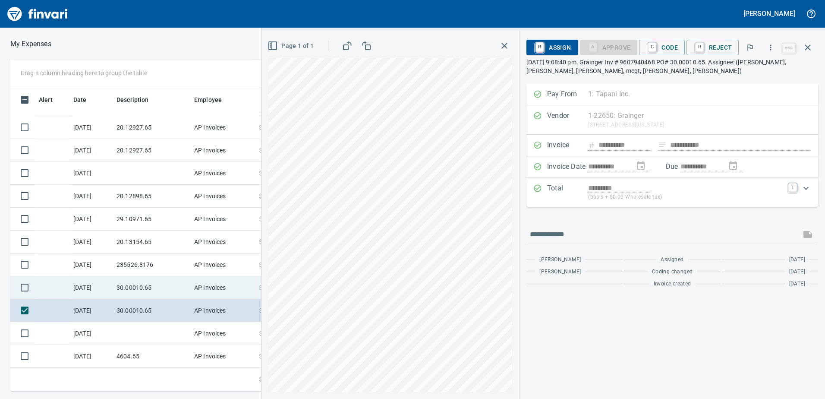
click at [162, 287] on td "30.00010.65" at bounding box center [152, 287] width 78 height 23
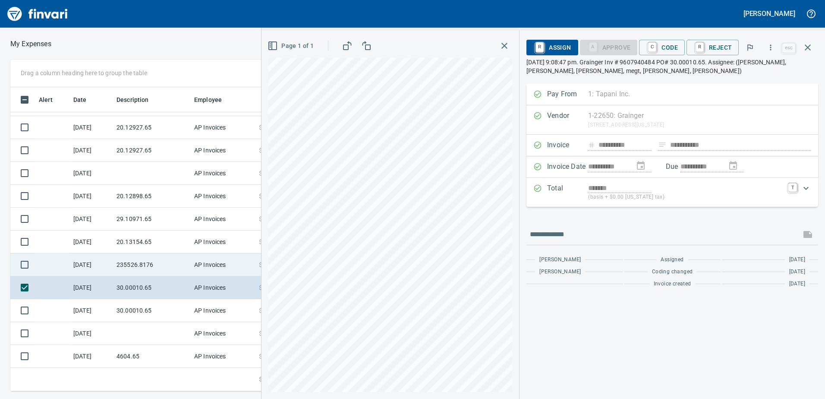
click at [160, 259] on td "235526.8176" at bounding box center [152, 264] width 78 height 23
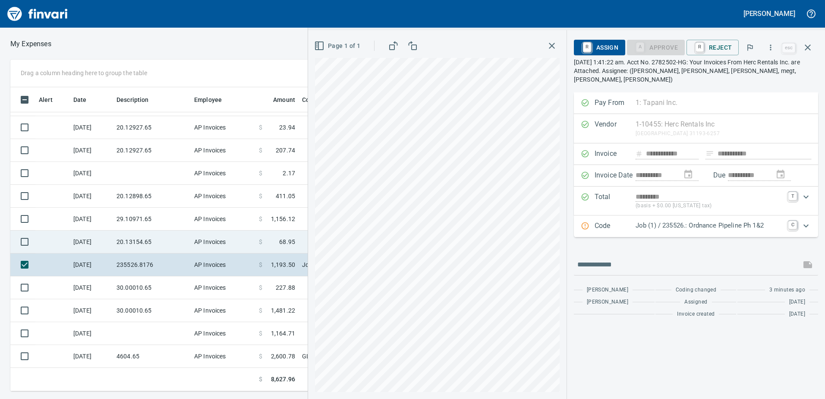
click at [152, 243] on td "20.13154.65" at bounding box center [152, 241] width 78 height 23
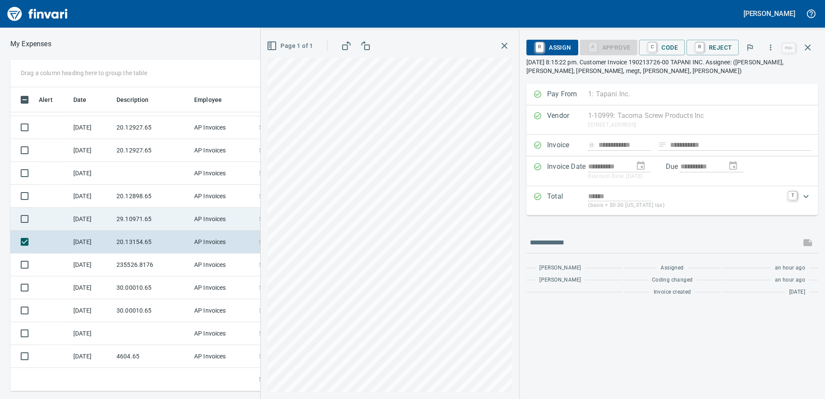
click at [150, 224] on td "29.10971.65" at bounding box center [152, 219] width 78 height 23
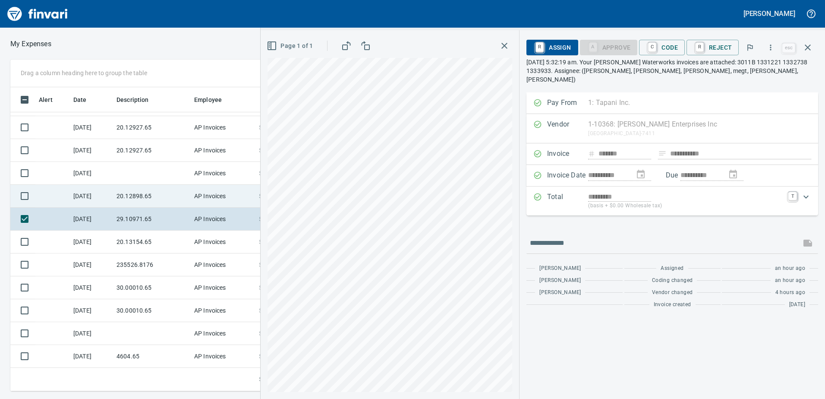
click at [135, 195] on td "20.12898.65" at bounding box center [152, 196] width 78 height 23
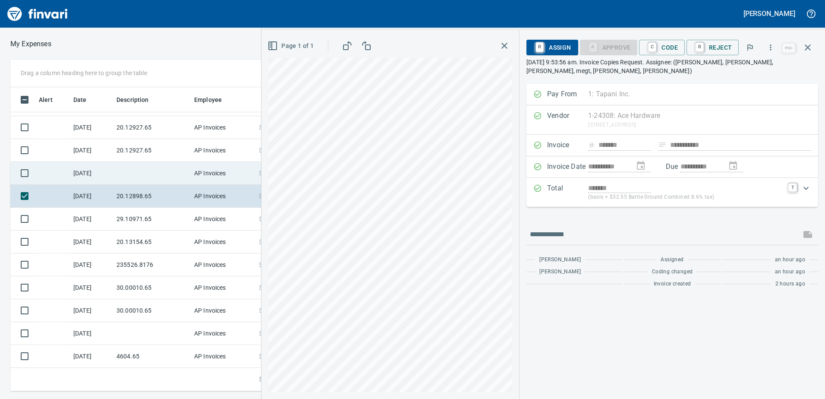
click at [155, 162] on td at bounding box center [152, 173] width 78 height 23
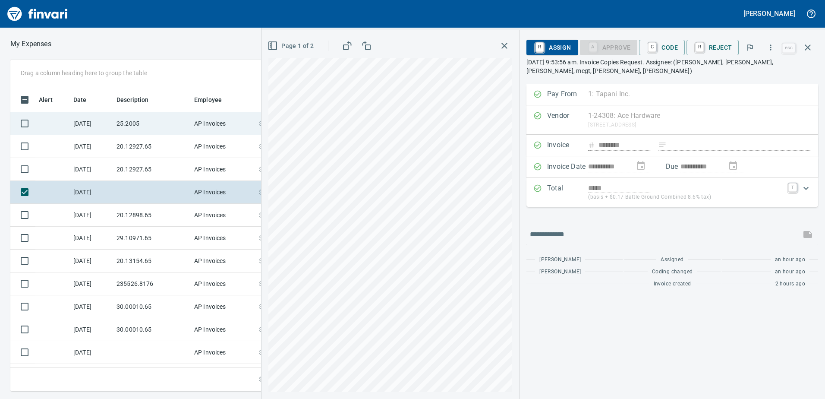
scroll to position [297, 576]
click at [189, 119] on td "25.2005" at bounding box center [152, 123] width 78 height 23
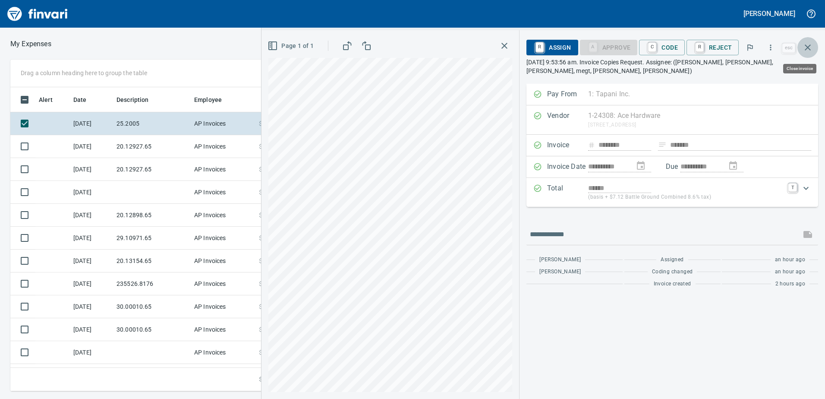
drag, startPoint x: 808, startPoint y: 48, endPoint x: 751, endPoint y: 80, distance: 65.3
click at [807, 49] on icon "button" at bounding box center [808, 47] width 10 height 10
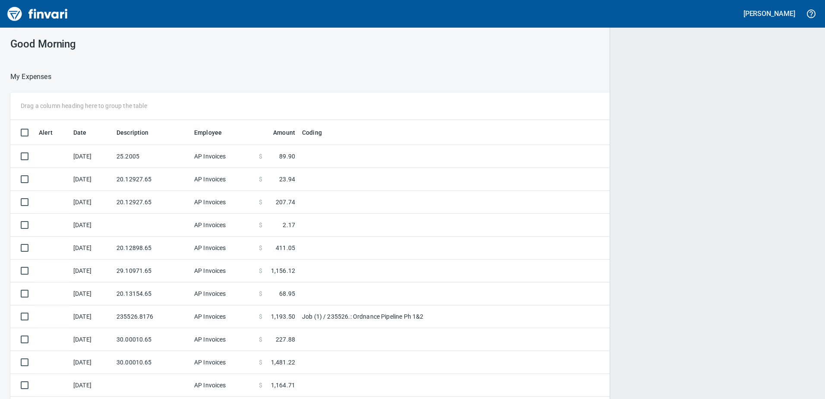
scroll to position [1, 1]
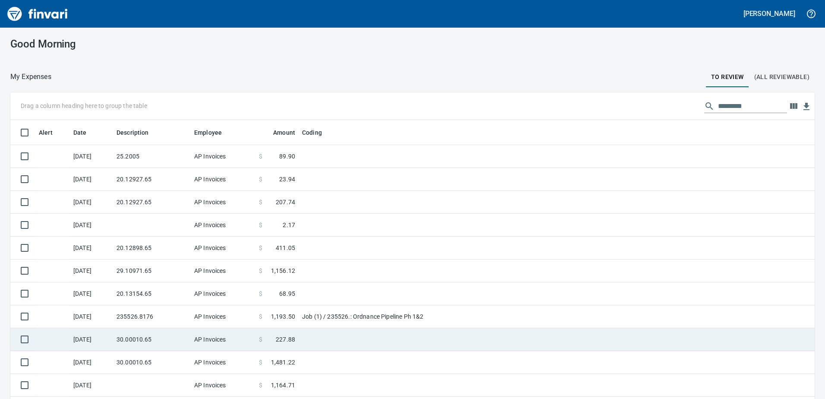
click at [243, 332] on td "AP Invoices" at bounding box center [223, 339] width 65 height 23
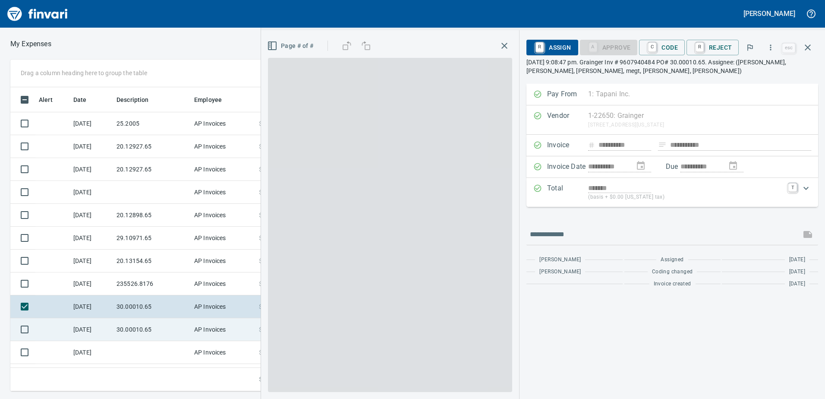
scroll to position [297, 576]
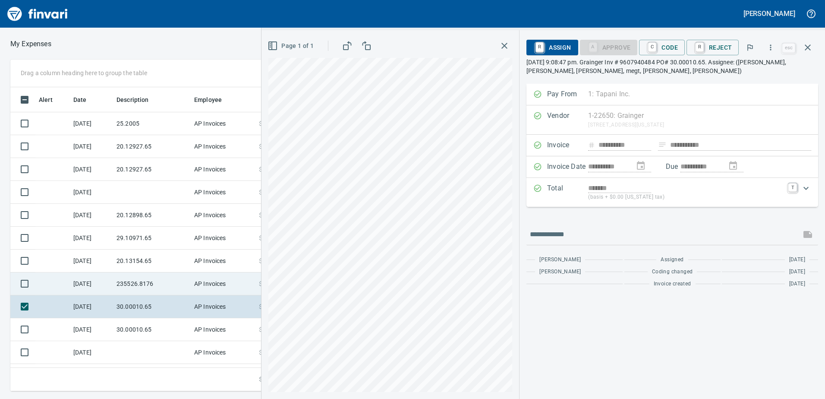
click at [208, 275] on td "AP Invoices" at bounding box center [223, 283] width 65 height 23
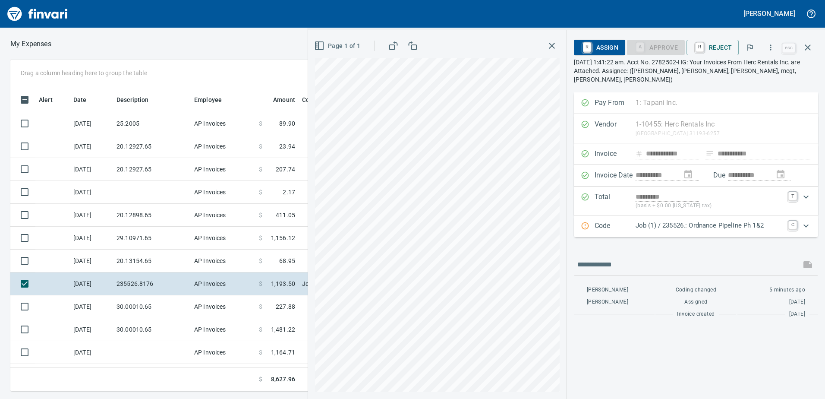
click at [755, 221] on p "Job (1) / 235526.: Ordnance Pipeline Ph 1&2" at bounding box center [710, 226] width 148 height 10
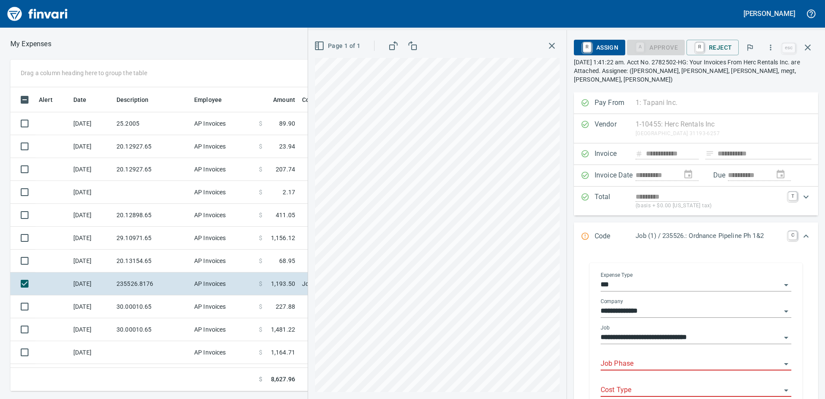
click at [645, 358] on input "Job Phase" at bounding box center [691, 364] width 180 height 12
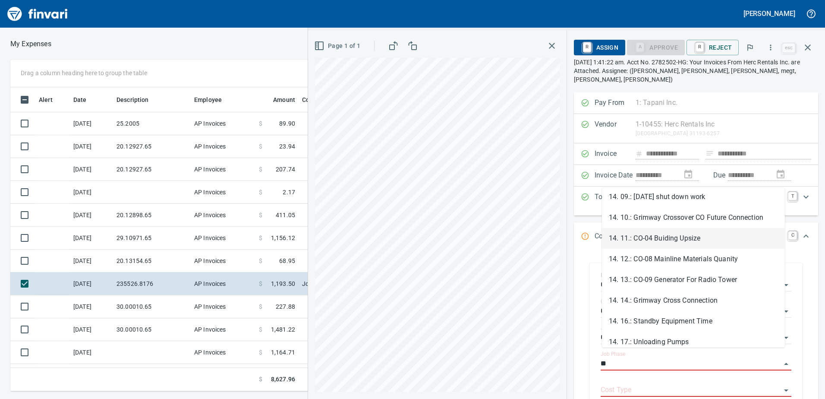
scroll to position [173, 0]
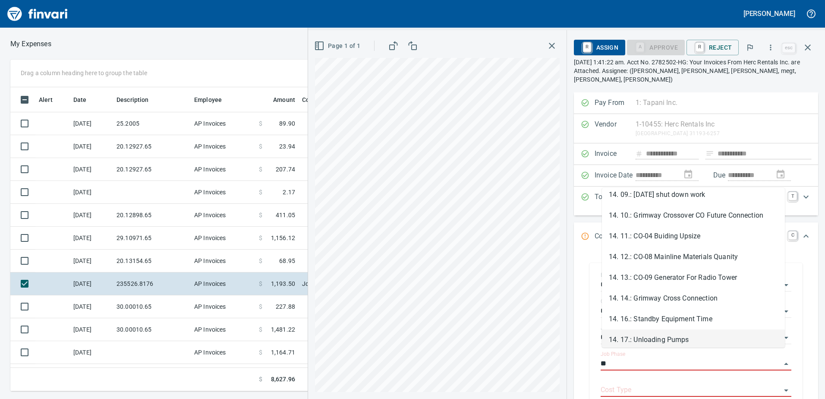
click at [669, 338] on li "14. 17.: Unloading Pumps" at bounding box center [693, 339] width 183 height 21
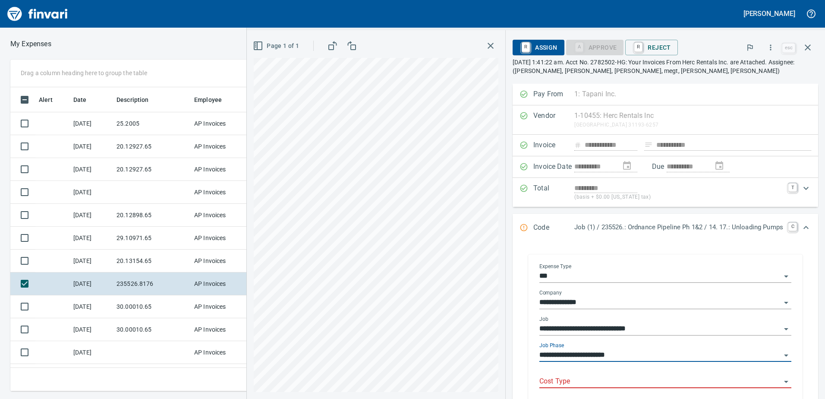
type input "**********"
click at [641, 379] on input "Cost Type" at bounding box center [661, 381] width 242 height 12
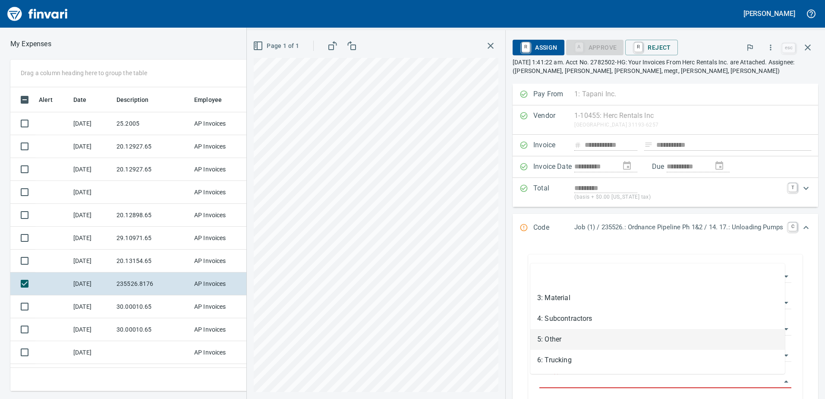
click at [583, 339] on li "5: Other" at bounding box center [657, 339] width 255 height 21
type input "********"
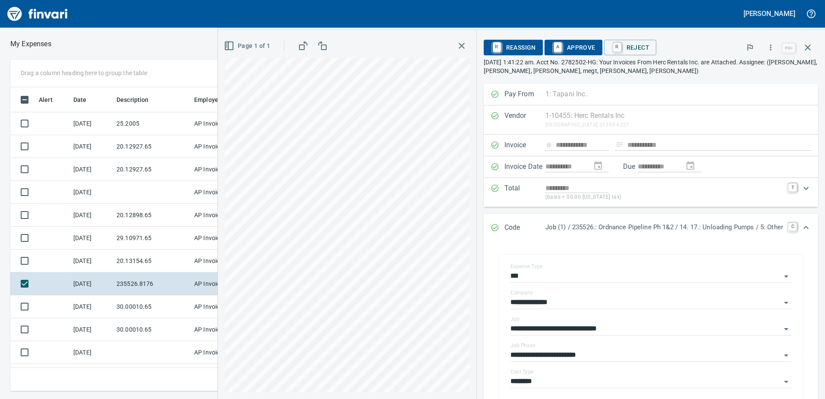
click at [554, 38] on div "R Reassign A Approve R Reject esc" at bounding box center [651, 47] width 334 height 21
click at [561, 47] on span "A Approve" at bounding box center [574, 47] width 44 height 15
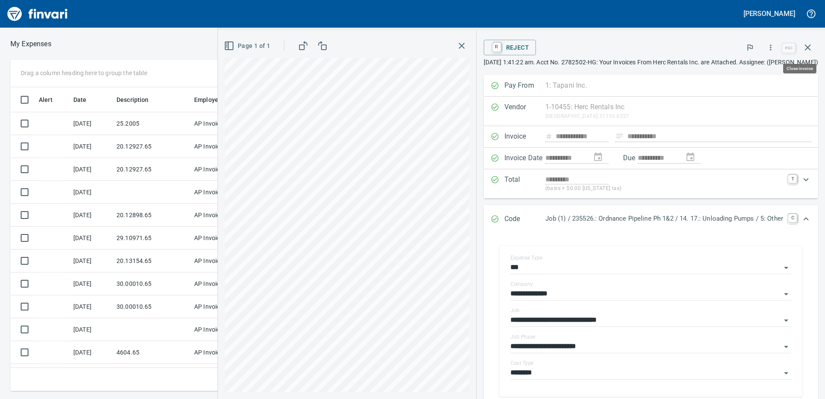
drag, startPoint x: 808, startPoint y: 45, endPoint x: 802, endPoint y: 48, distance: 7.1
click at [808, 45] on icon "button" at bounding box center [808, 47] width 10 height 10
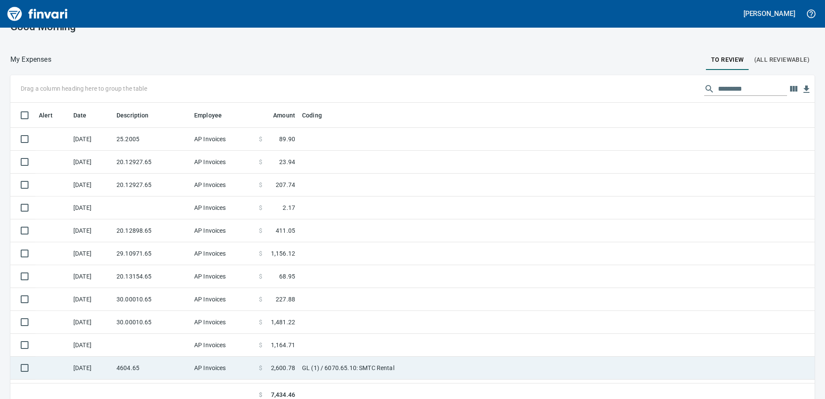
scroll to position [25, 0]
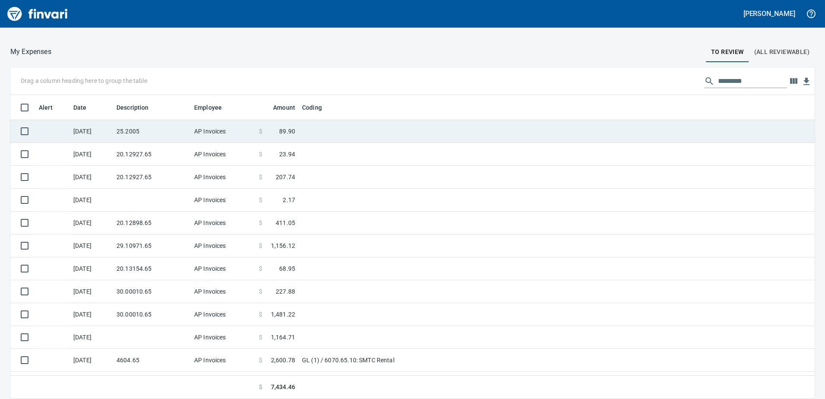
click at [188, 126] on td "25.2005" at bounding box center [152, 131] width 78 height 23
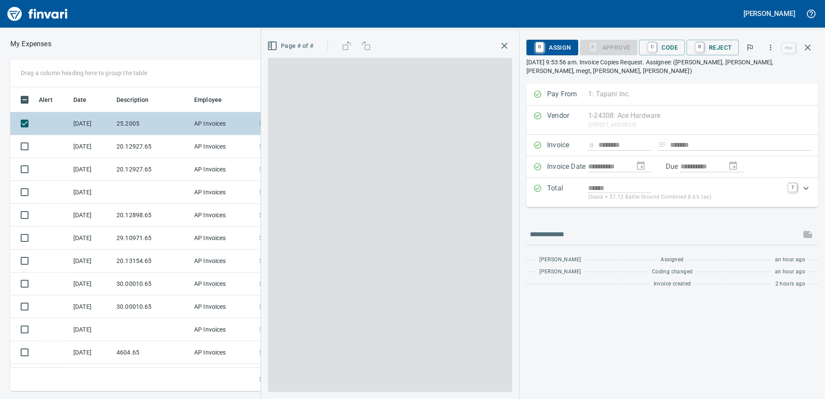
scroll to position [297, 582]
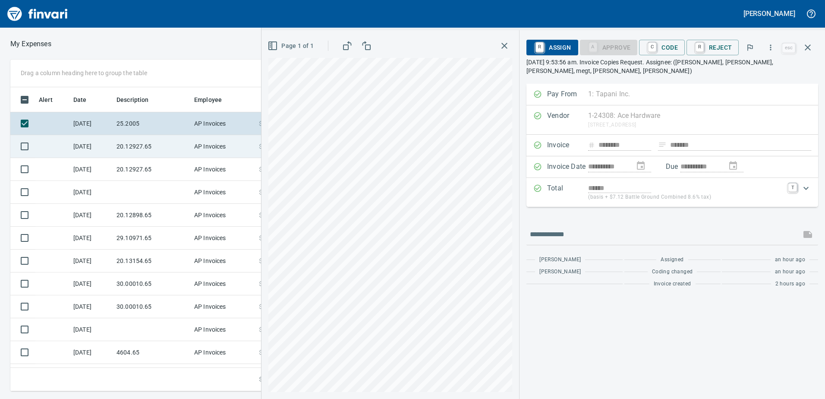
click at [123, 152] on td "20.12927.65" at bounding box center [152, 146] width 78 height 23
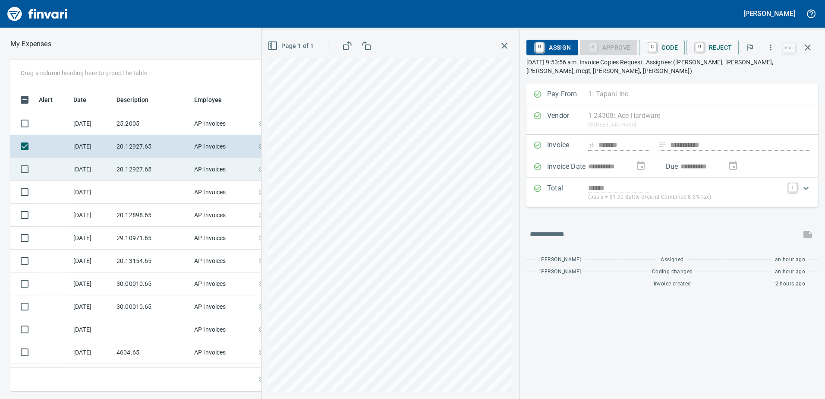
click at [142, 177] on td "20.12927.65" at bounding box center [152, 169] width 78 height 23
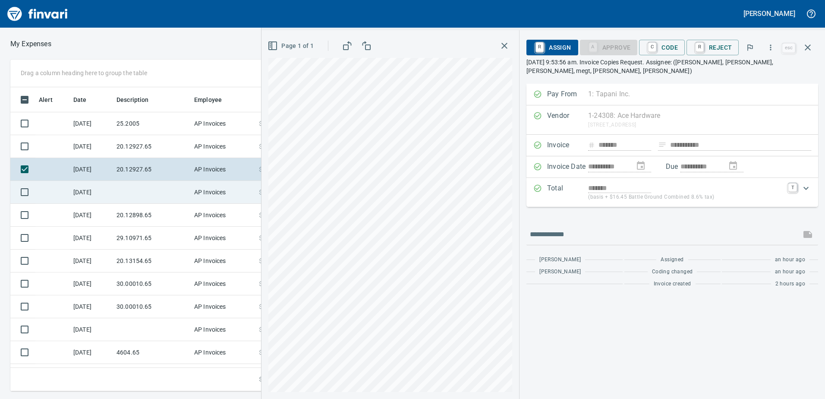
click at [152, 193] on td at bounding box center [152, 192] width 78 height 23
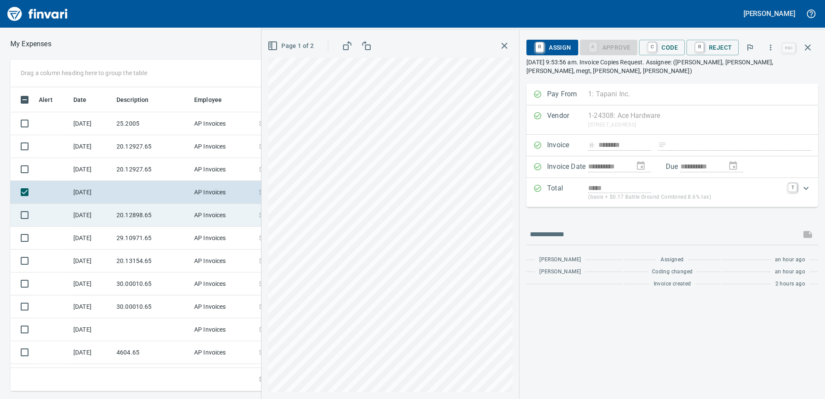
click at [149, 214] on td "20.12898.65" at bounding box center [152, 215] width 78 height 23
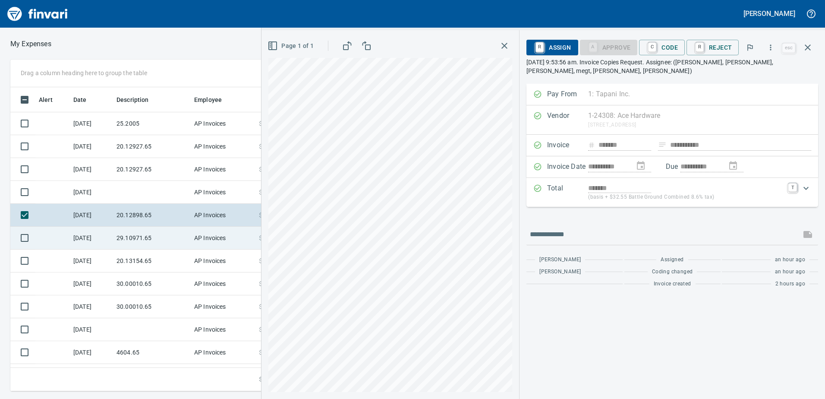
click at [141, 230] on td "29.10971.65" at bounding box center [152, 238] width 78 height 23
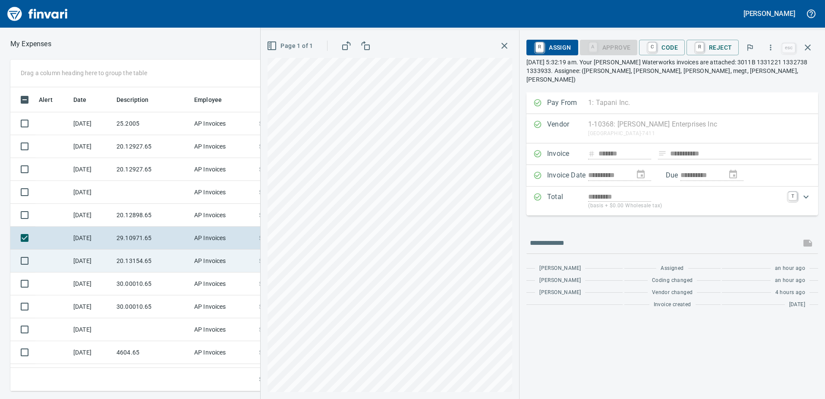
click at [142, 256] on td "20.13154.65" at bounding box center [152, 260] width 78 height 23
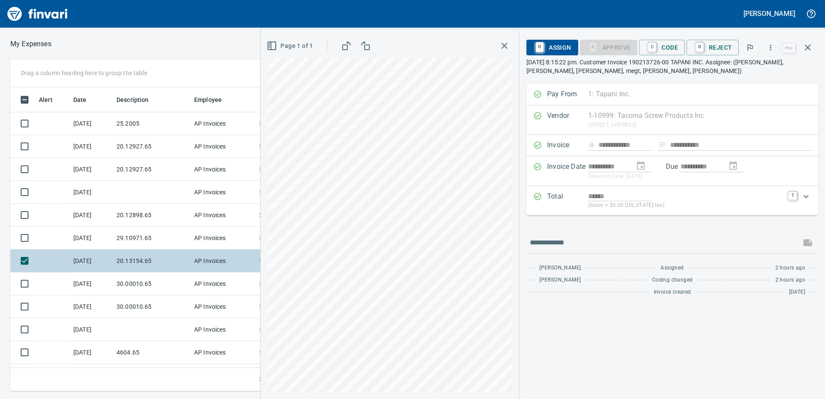
click at [153, 269] on td "20.13154.65" at bounding box center [152, 260] width 78 height 23
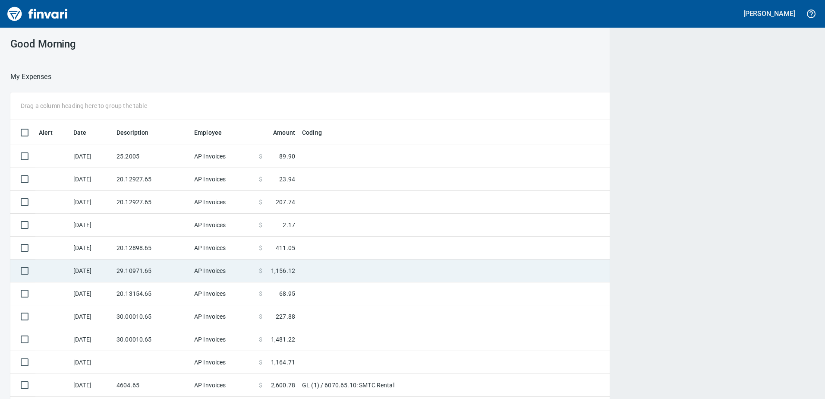
scroll to position [297, 790]
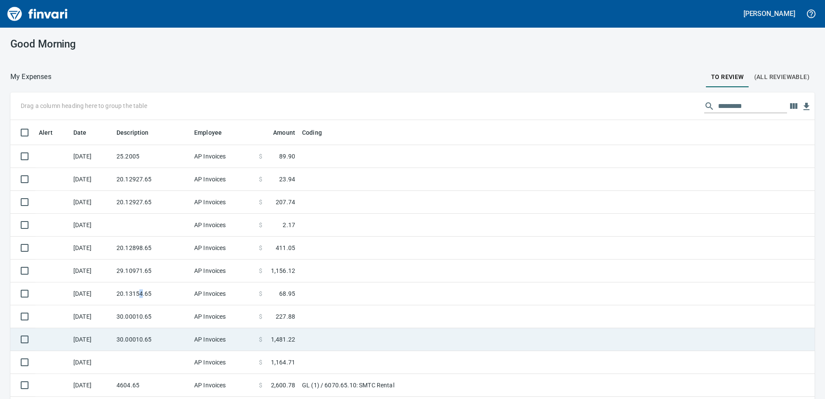
click at [142, 301] on td "20.13154.65" at bounding box center [152, 293] width 78 height 23
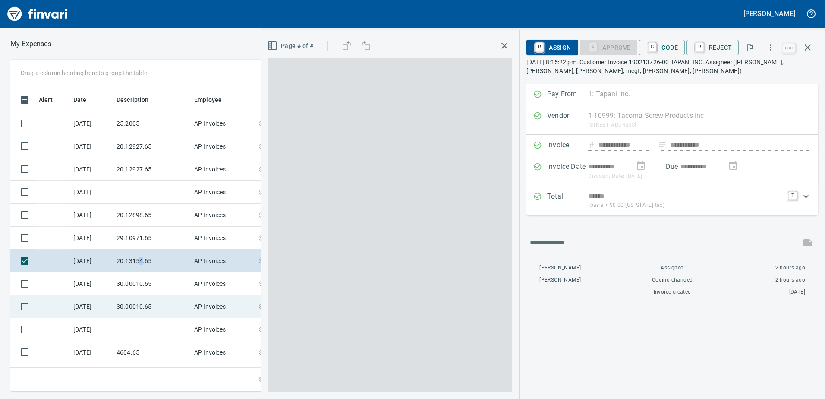
scroll to position [297, 582]
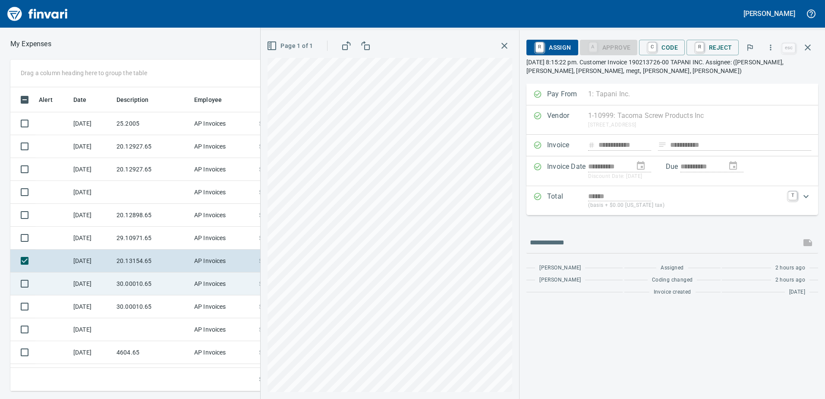
drag, startPoint x: 142, startPoint y: 301, endPoint x: 118, endPoint y: 289, distance: 26.8
click at [118, 289] on td "30.00010.65" at bounding box center [152, 283] width 78 height 23
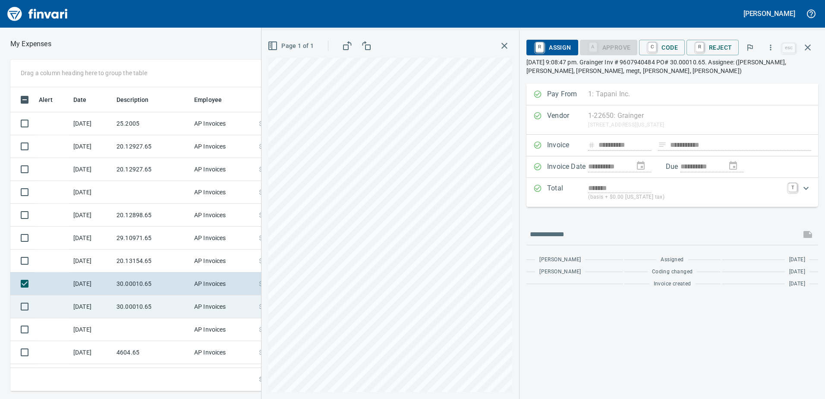
click at [135, 306] on td "30.00010.65" at bounding box center [152, 306] width 78 height 23
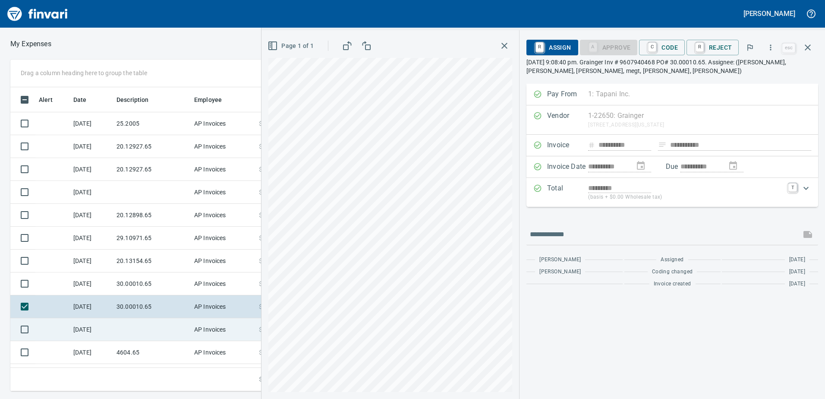
click at [145, 328] on td at bounding box center [152, 329] width 78 height 23
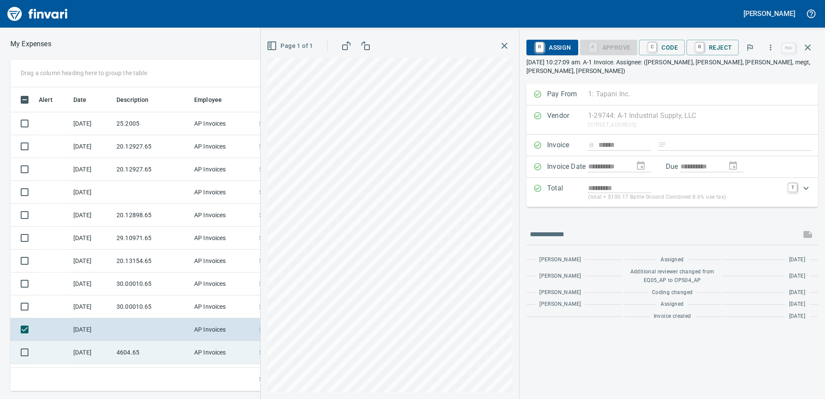
click at [150, 362] on td "4604.65" at bounding box center [152, 352] width 78 height 23
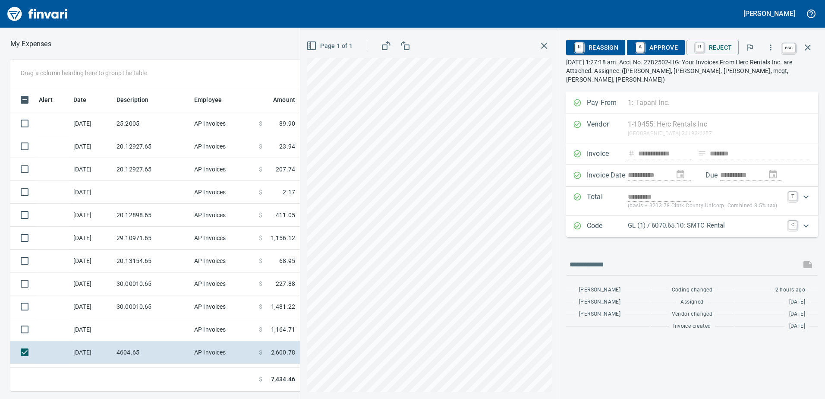
scroll to position [297, 582]
click at [804, 43] on icon "button" at bounding box center [808, 47] width 10 height 10
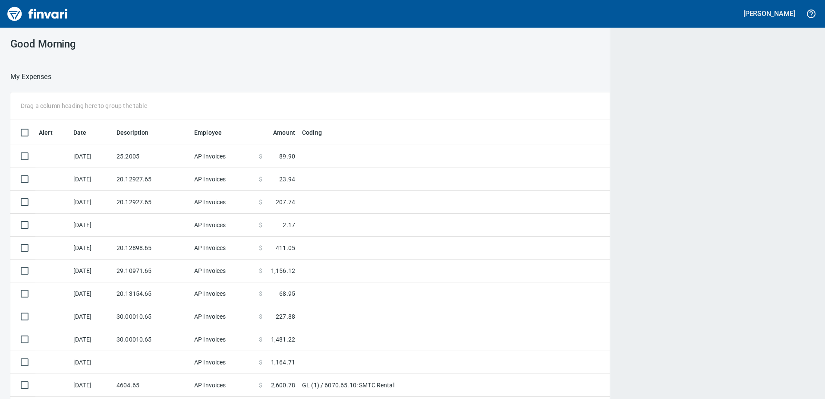
scroll to position [297, 790]
